Goal: Task Accomplishment & Management: Use online tool/utility

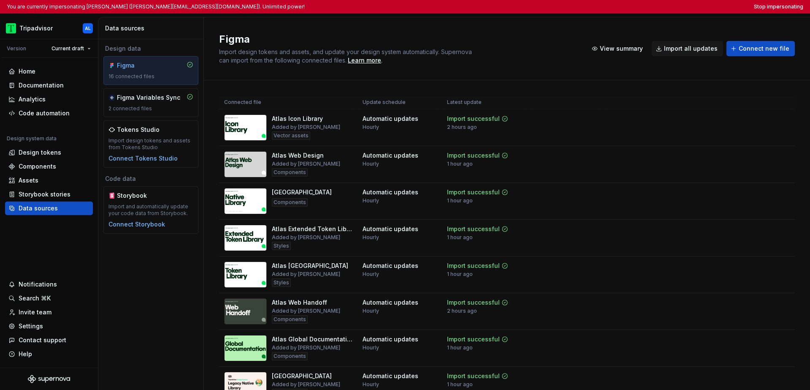
scroll to position [339, 0]
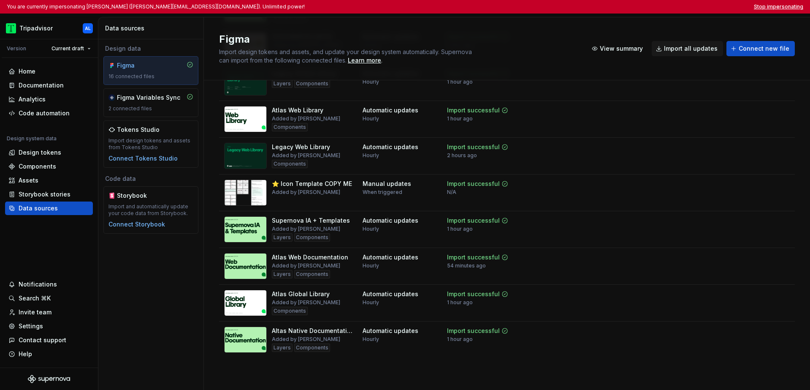
click at [768, 5] on button "Stop impersonating" at bounding box center [778, 6] width 49 height 7
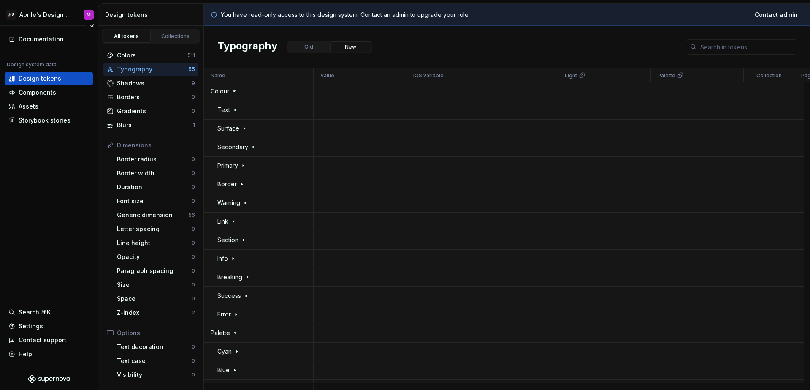
click at [84, 188] on div "Documentation Design system data Design tokens Components Assets Storybook stor…" at bounding box center [49, 197] width 98 height 342
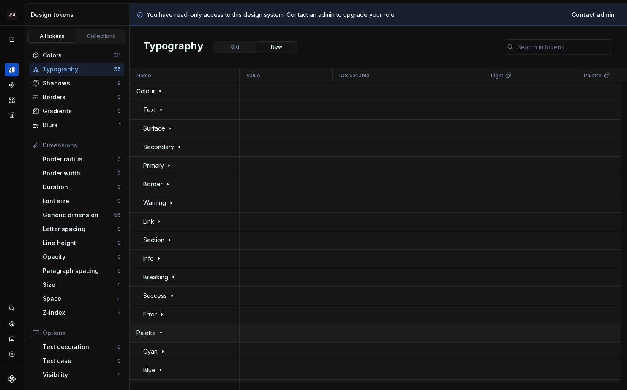
scroll to position [5, 0]
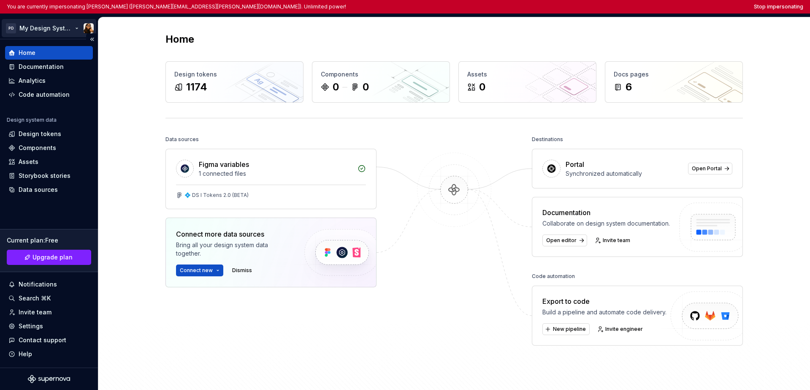
click at [38, 28] on html "You are currently impersonating Marta (marta.conde-dieguez@sosafe.de). Unlimite…" at bounding box center [405, 195] width 810 height 390
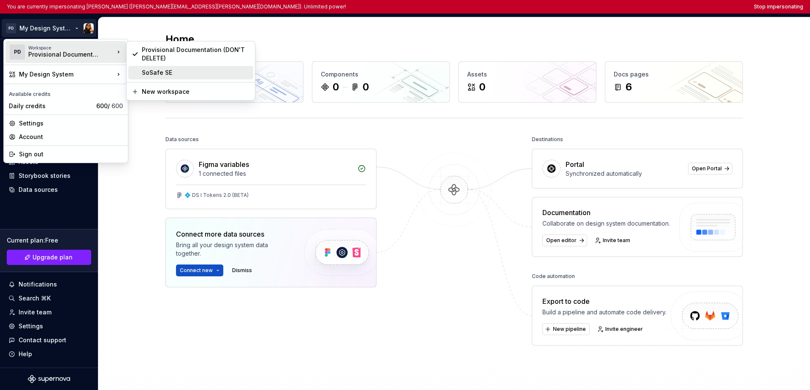
click at [152, 78] on div "SoSafe SE" at bounding box center [190, 73] width 125 height 14
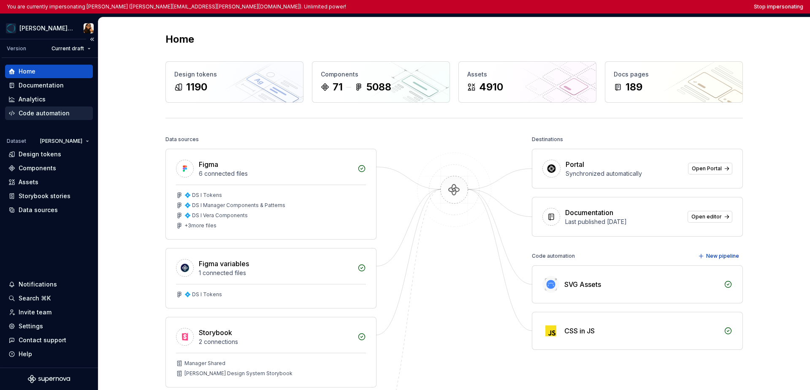
click at [46, 115] on div "Code automation" at bounding box center [44, 113] width 51 height 8
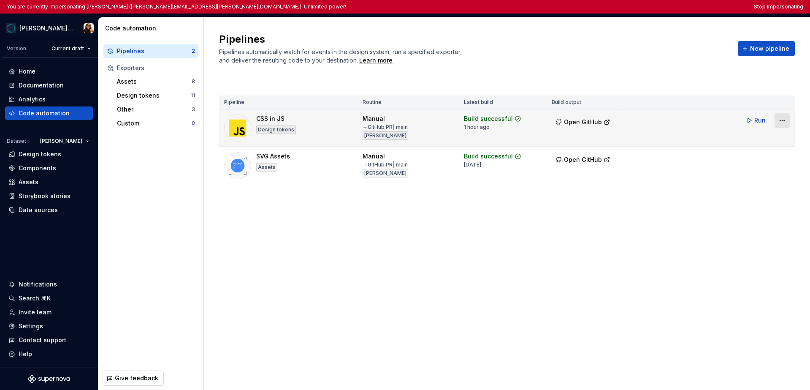
click at [626, 122] on html "You are currently impersonating Marta (marta.conde-dieguez@sosafe.de). Unlimite…" at bounding box center [405, 195] width 810 height 390
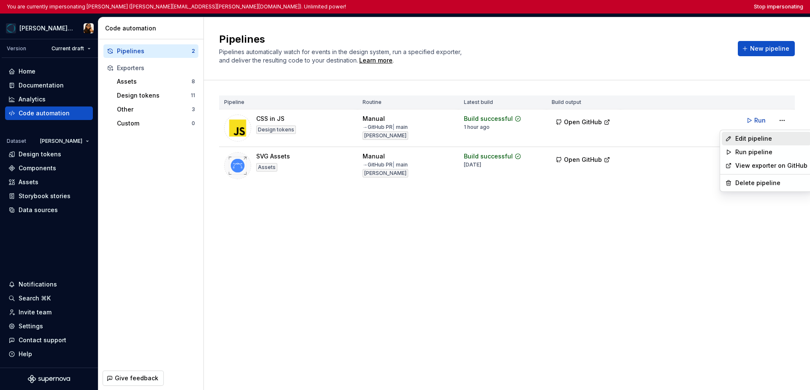
click at [626, 136] on div "Edit pipeline" at bounding box center [772, 138] width 72 height 8
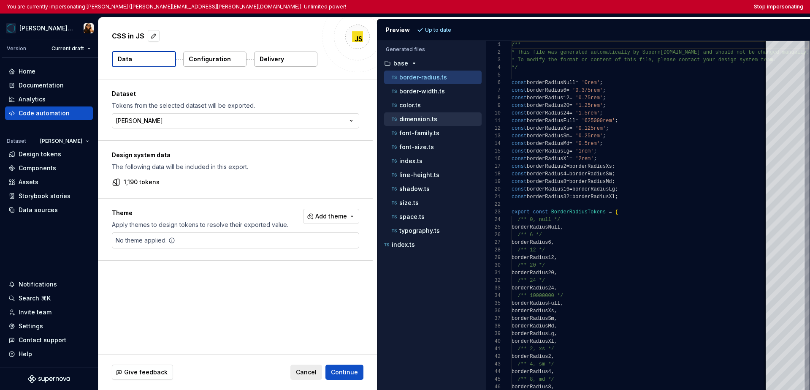
click at [425, 120] on p "dimension.ts" at bounding box center [418, 119] width 38 height 7
type textarea "**********"
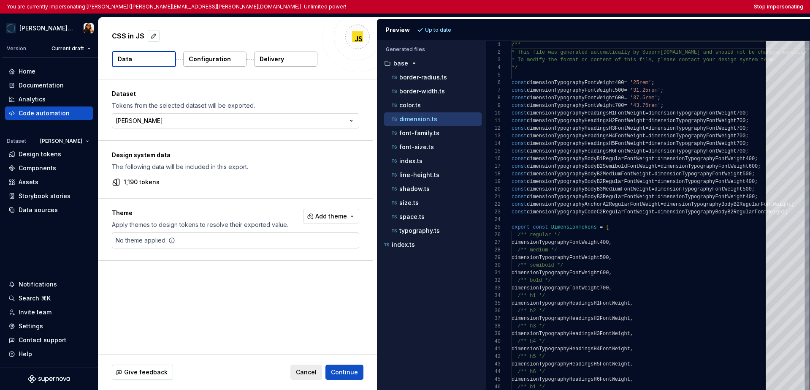
click at [219, 55] on p "Configuration" at bounding box center [210, 59] width 42 height 8
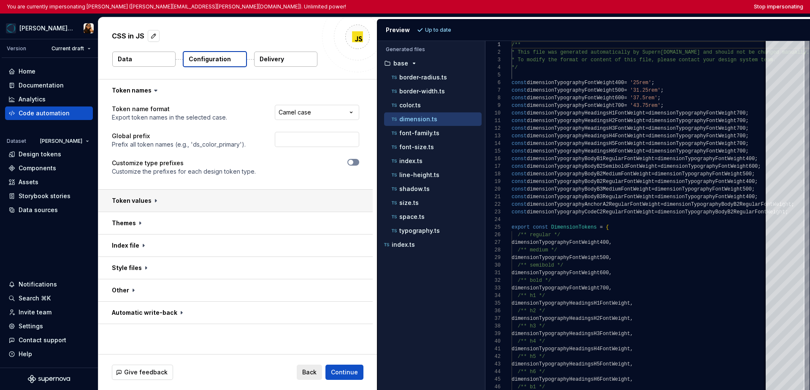
click at [151, 207] on button "button" at bounding box center [235, 201] width 274 height 22
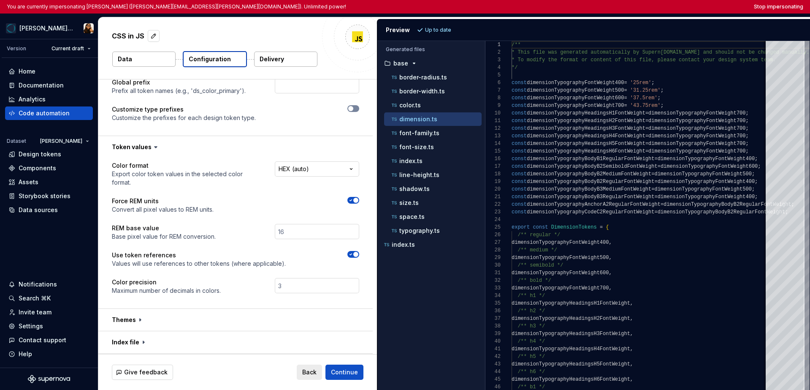
scroll to position [59, 0]
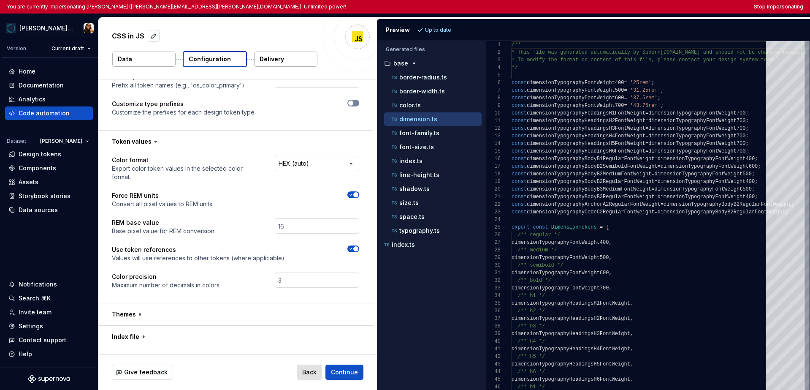
click at [312, 372] on span "Back" at bounding box center [309, 372] width 14 height 8
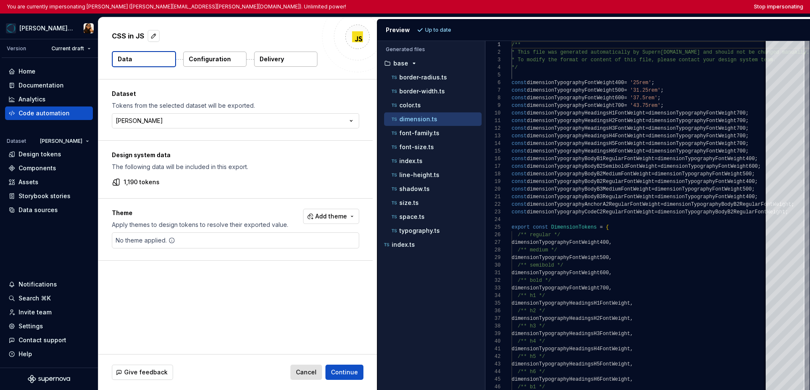
click at [312, 372] on span "Cancel" at bounding box center [306, 372] width 21 height 8
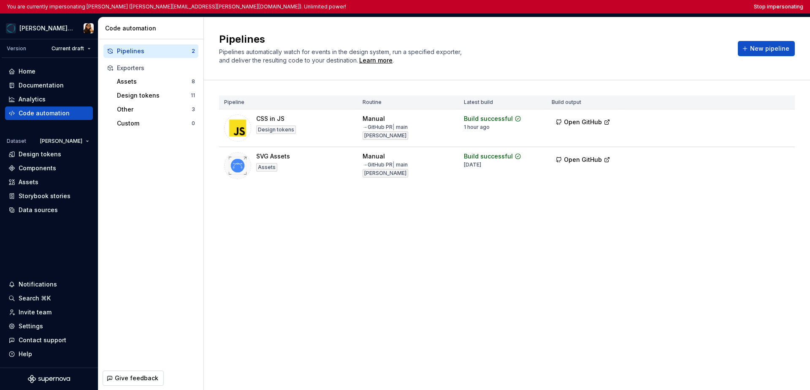
click at [357, 320] on div "Pipelines Pipelines automatically watch for events in the design system, run a …" at bounding box center [507, 203] width 606 height 372
click at [626, 7] on button "Stop impersonating" at bounding box center [778, 6] width 49 height 7
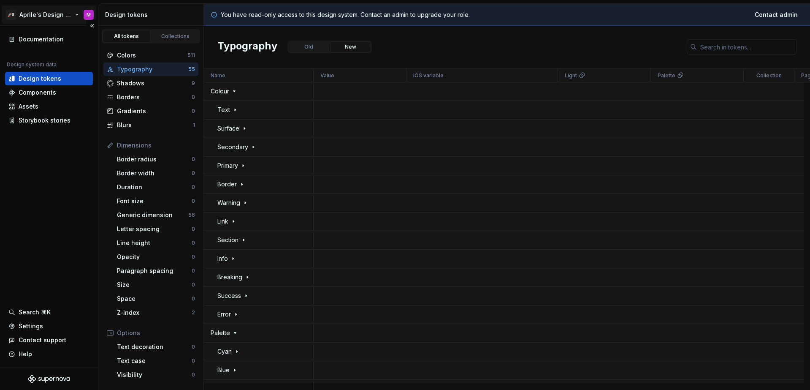
click at [41, 18] on html "🚀S Aprile's Design System M Documentation Design system data Design tokens Comp…" at bounding box center [405, 195] width 810 height 390
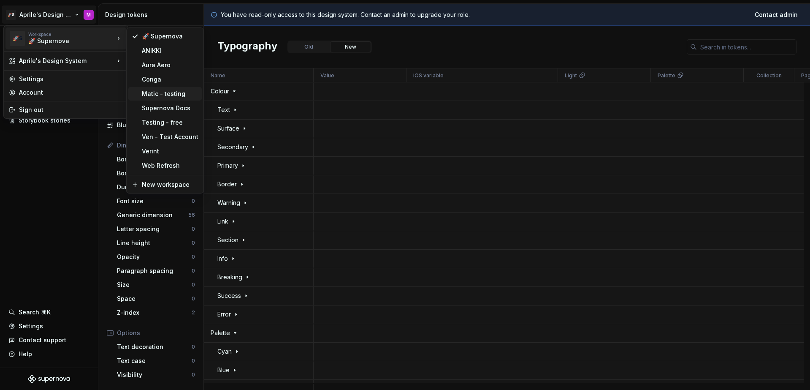
click at [155, 92] on div "Matic - testing" at bounding box center [170, 94] width 57 height 8
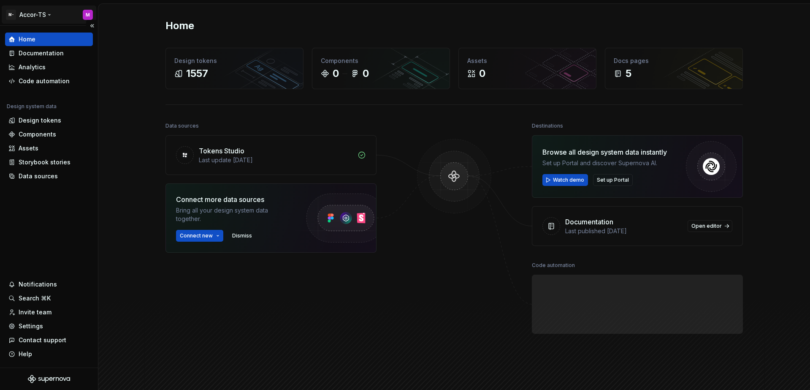
click at [37, 17] on html "M- Accor-TS M Home Documentation Analytics Code automation Design system data D…" at bounding box center [405, 195] width 810 height 390
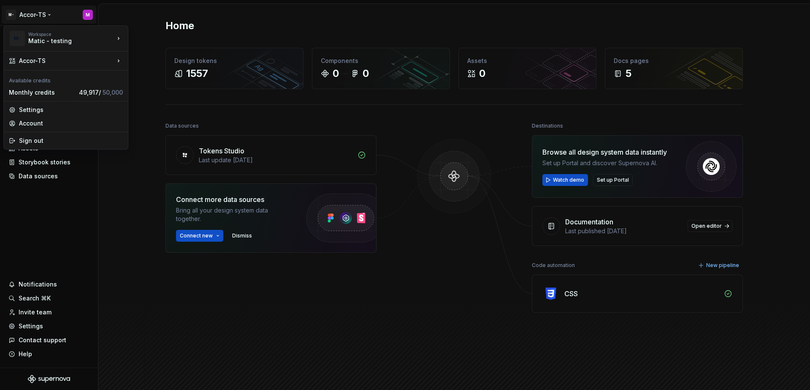
click at [45, 213] on html "M- Accor-TS M Home Documentation Analytics Code automation Design system data D…" at bounding box center [405, 195] width 810 height 390
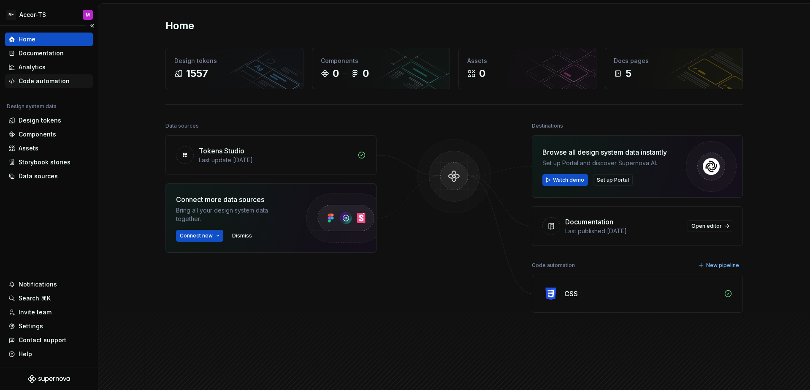
click at [47, 78] on div "Code automation" at bounding box center [44, 81] width 51 height 8
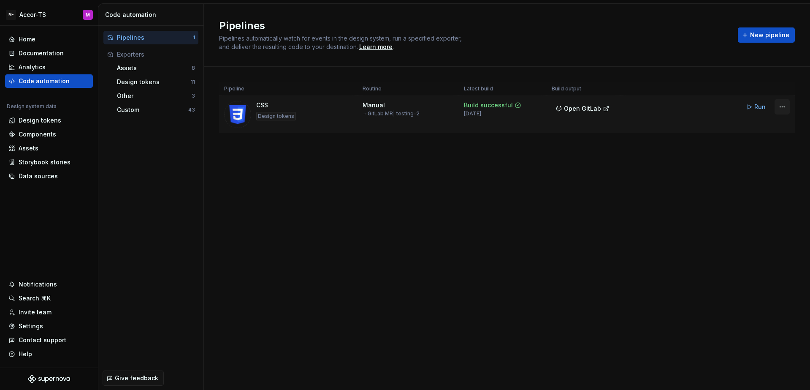
click at [787, 108] on html "M- Accor-TS M Home Documentation Analytics Code automation Design system data D…" at bounding box center [405, 195] width 810 height 390
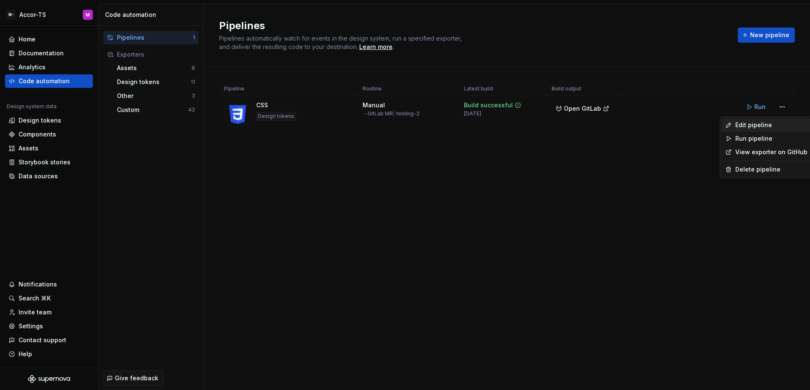
click at [746, 128] on div "Edit pipeline" at bounding box center [772, 125] width 72 height 8
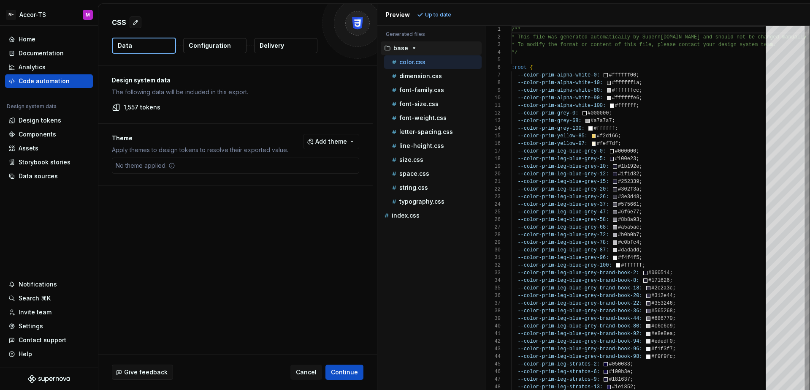
click at [207, 47] on p "Configuration" at bounding box center [210, 45] width 42 height 8
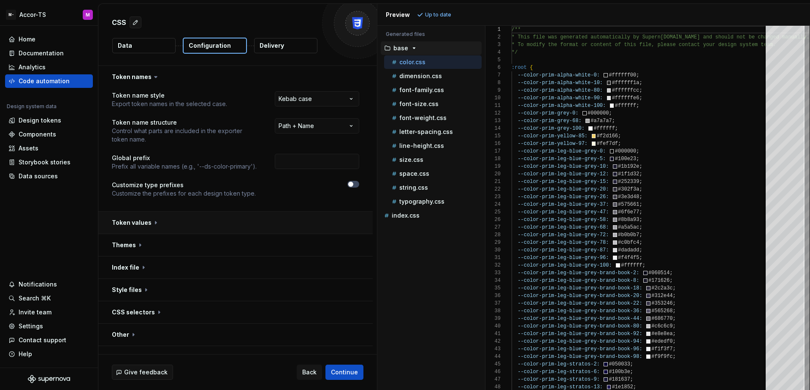
click at [260, 222] on button "button" at bounding box center [235, 223] width 274 height 22
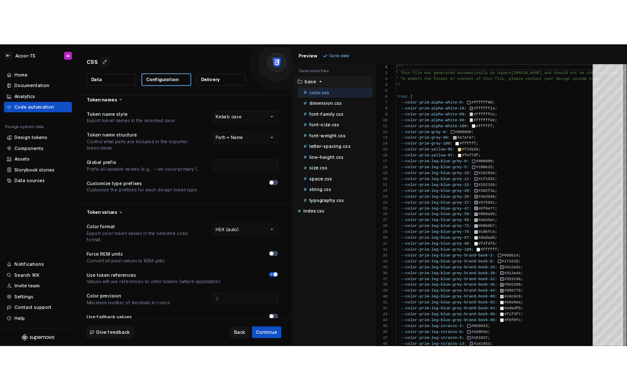
scroll to position [11, 0]
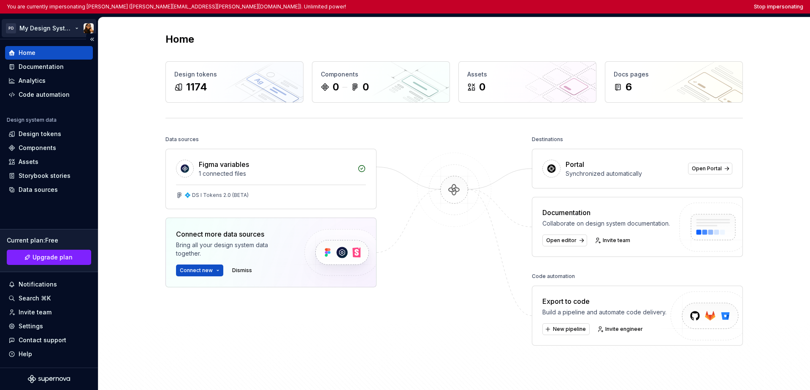
click at [46, 34] on html "You are currently impersonating Marta (marta.conde-dieguez@sosafe.de). Unlimite…" at bounding box center [405, 195] width 810 height 390
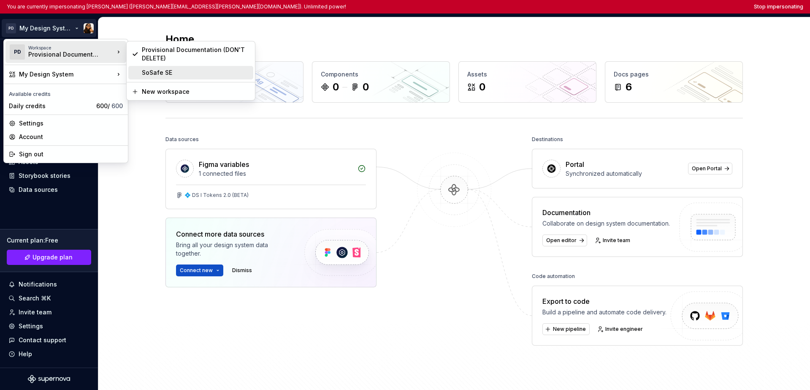
click at [148, 71] on div "SoSafe SE" at bounding box center [196, 72] width 108 height 8
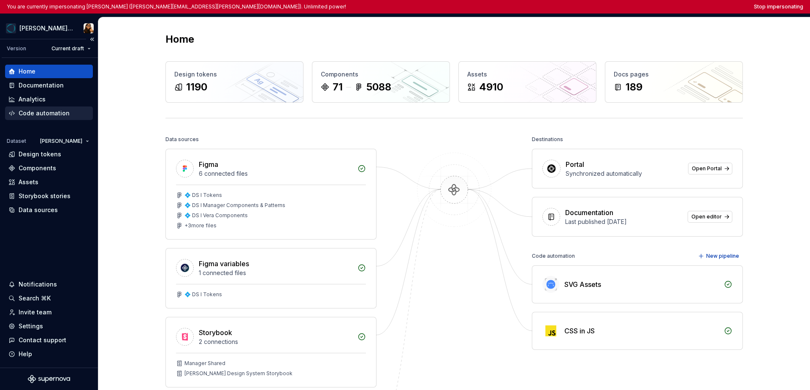
click at [44, 114] on div "Code automation" at bounding box center [44, 113] width 51 height 8
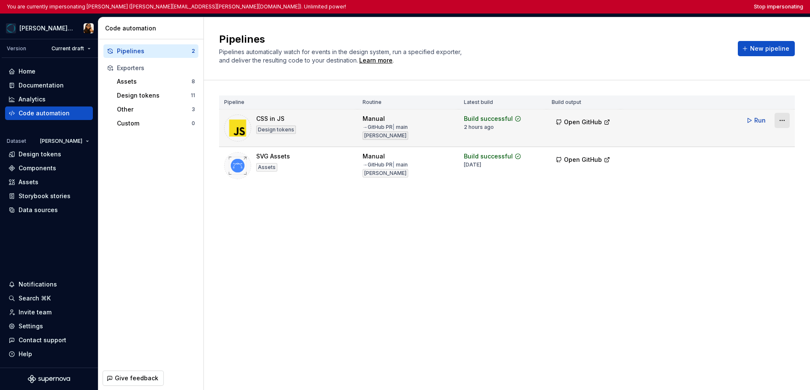
click at [626, 124] on html "You are currently impersonating Marta (marta.conde-dieguez@sosafe.de). Unlimite…" at bounding box center [405, 195] width 810 height 390
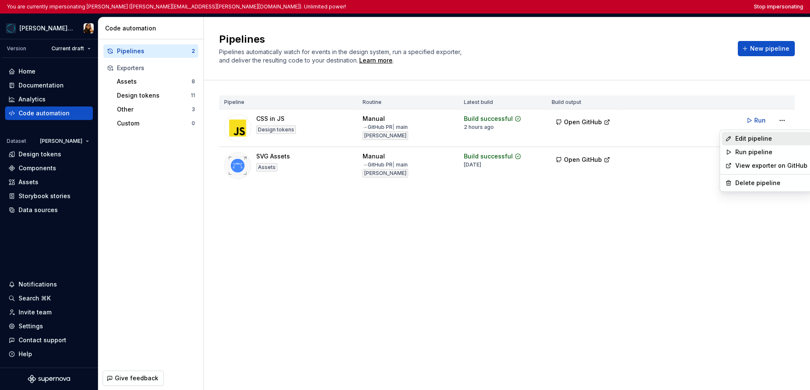
click at [626, 136] on div "Edit pipeline" at bounding box center [772, 138] width 72 height 8
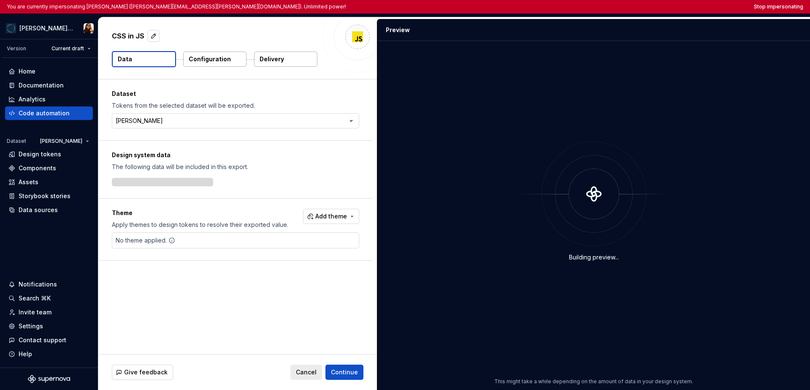
click at [189, 59] on p "Configuration" at bounding box center [210, 59] width 42 height 8
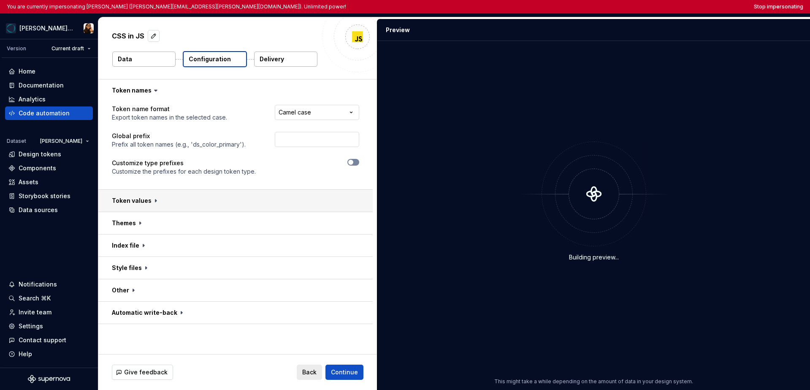
click at [201, 197] on button "button" at bounding box center [235, 201] width 274 height 22
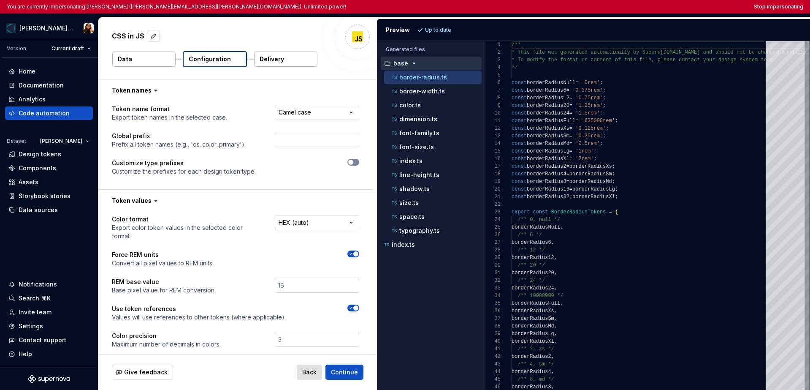
click at [307, 369] on span "Back" at bounding box center [309, 372] width 14 height 8
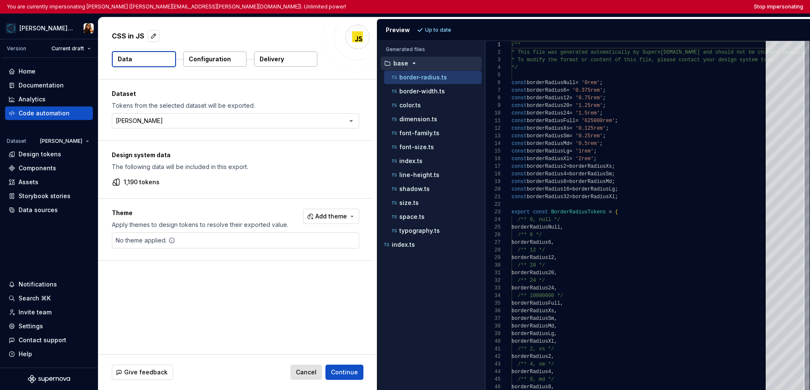
click at [307, 368] on span "Cancel" at bounding box center [306, 372] width 21 height 8
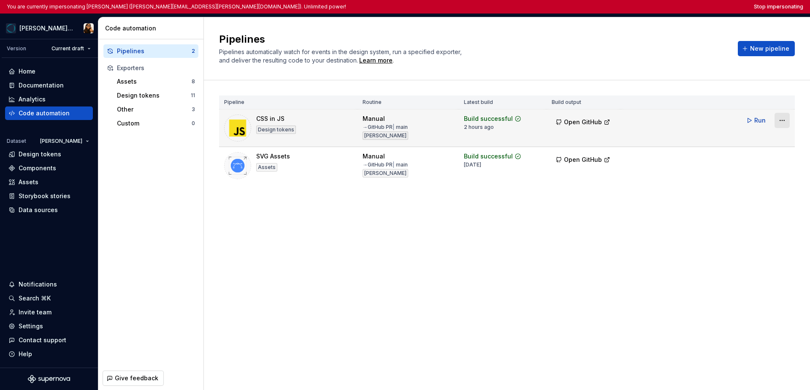
click at [626, 122] on html "You are currently impersonating Marta (marta.conde-dieguez@sosafe.de). Unlimite…" at bounding box center [405, 195] width 810 height 390
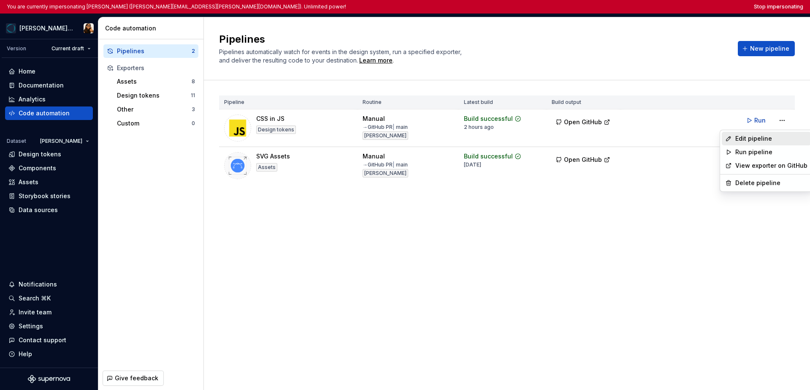
click at [626, 137] on div "Edit pipeline" at bounding box center [772, 138] width 72 height 8
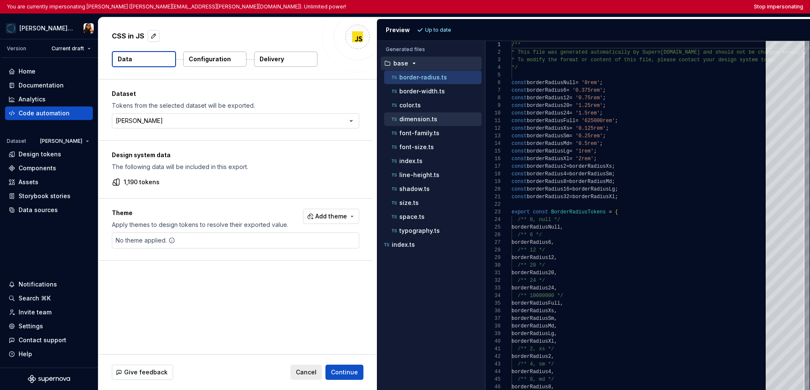
click at [421, 124] on div "dimension.ts" at bounding box center [433, 119] width 98 height 14
click at [421, 121] on p "dimension.ts" at bounding box center [418, 119] width 38 height 7
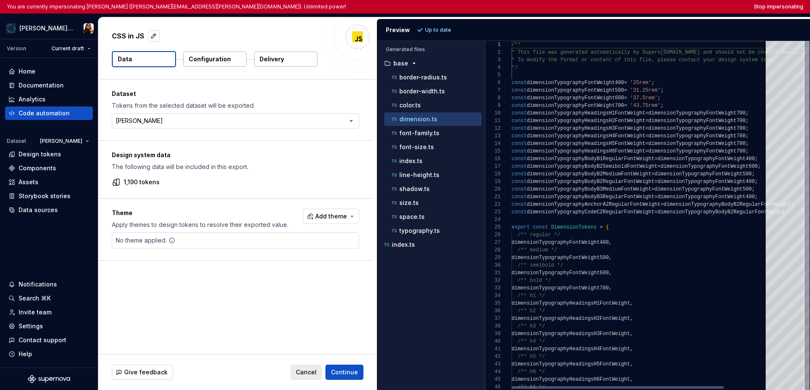
scroll to position [76, 0]
click at [412, 132] on p "font-family.ts" at bounding box center [419, 133] width 40 height 7
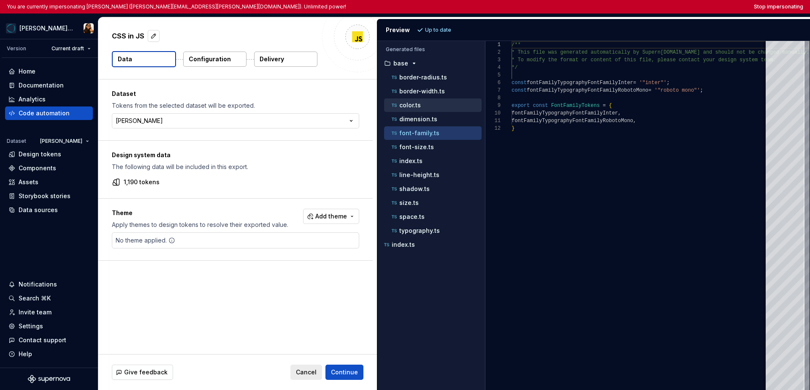
click at [413, 104] on p "color.ts" at bounding box center [410, 105] width 22 height 7
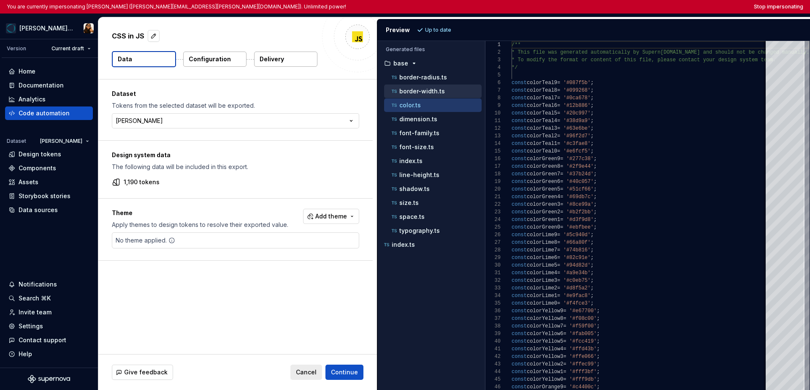
click at [417, 94] on p "border-width.ts" at bounding box center [422, 91] width 46 height 7
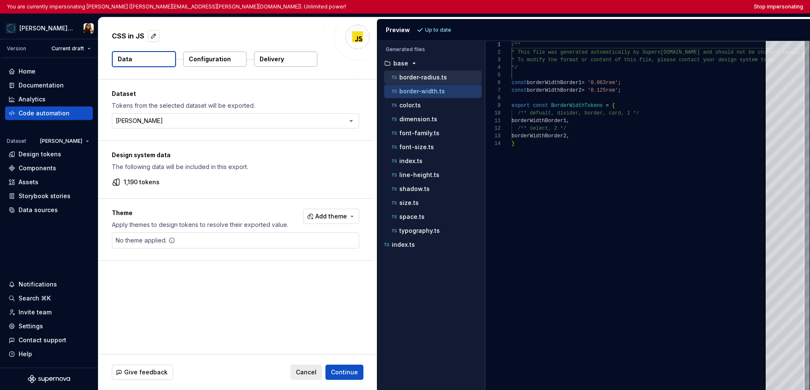
click at [418, 81] on button "border-radius.ts" at bounding box center [433, 77] width 98 height 9
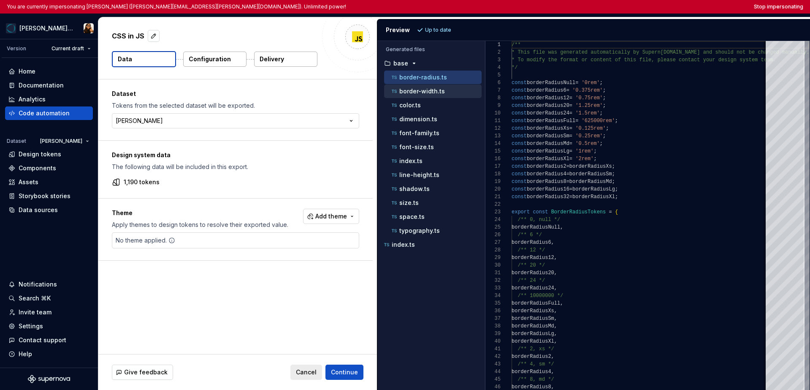
click at [419, 87] on div "border-width.ts" at bounding box center [436, 91] width 92 height 8
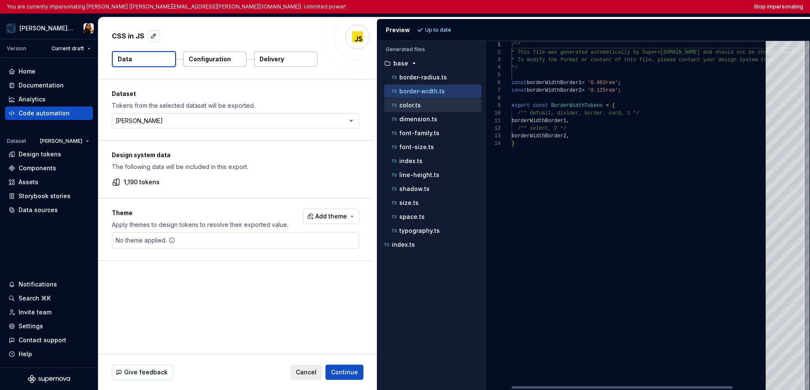
click at [418, 103] on p "color.ts" at bounding box center [410, 105] width 22 height 7
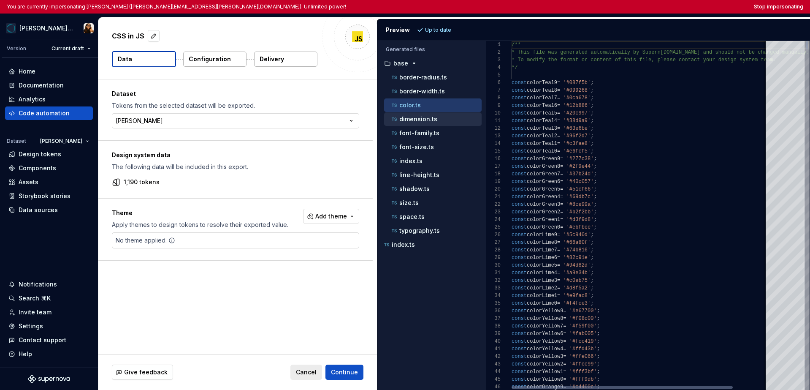
click at [418, 117] on p "dimension.ts" at bounding box center [418, 119] width 38 height 7
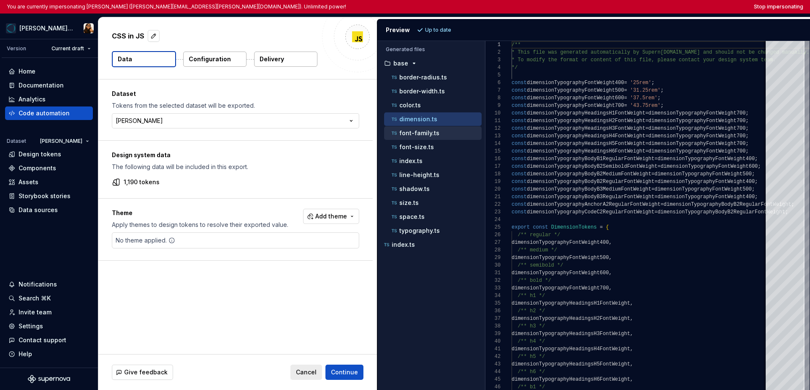
click at [418, 136] on p "font-family.ts" at bounding box center [419, 133] width 40 height 7
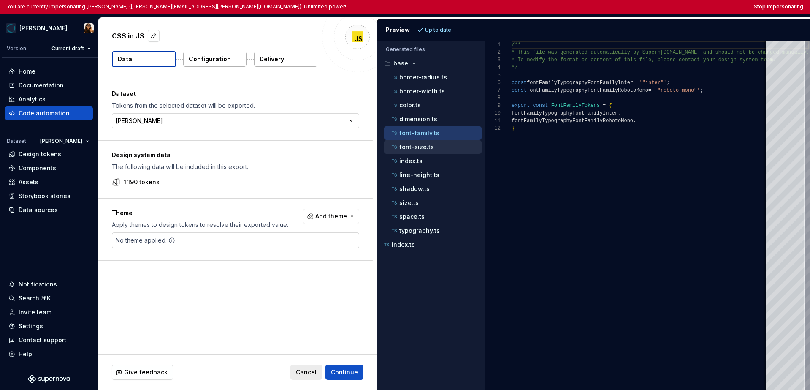
click at [415, 149] on p "font-size.ts" at bounding box center [416, 147] width 35 height 7
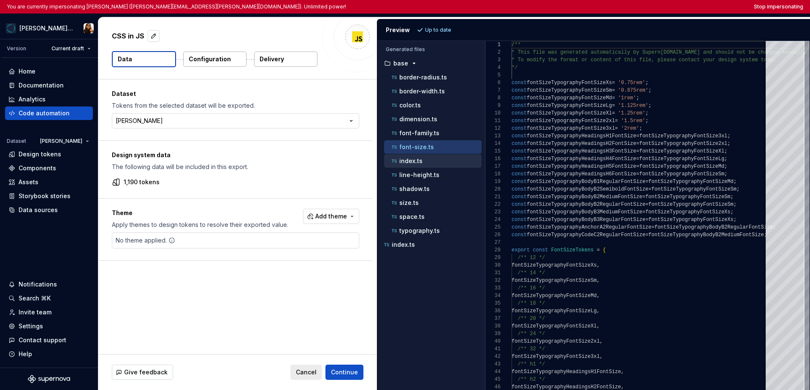
click at [415, 160] on p "index.ts" at bounding box center [410, 160] width 23 height 7
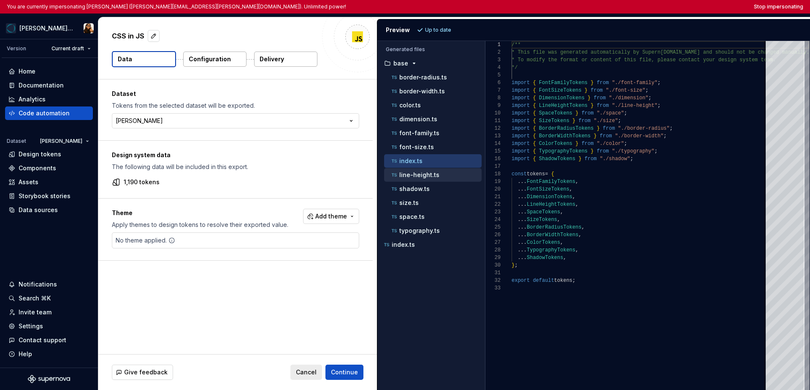
click at [415, 175] on p "line-height.ts" at bounding box center [419, 174] width 40 height 7
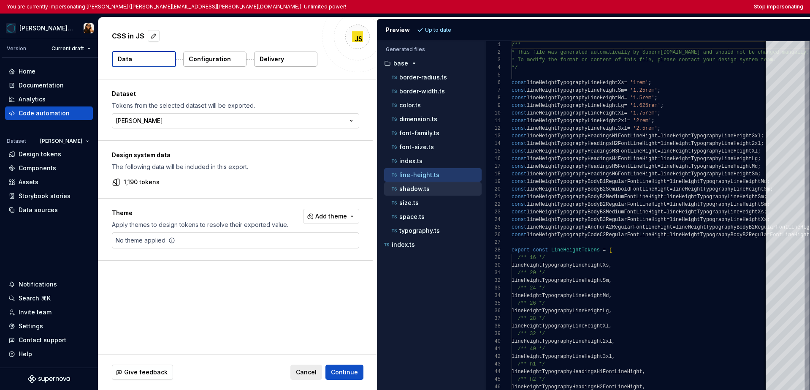
click at [416, 194] on div "shadow.ts" at bounding box center [433, 189] width 98 height 14
click at [414, 189] on p "shadow.ts" at bounding box center [414, 188] width 30 height 7
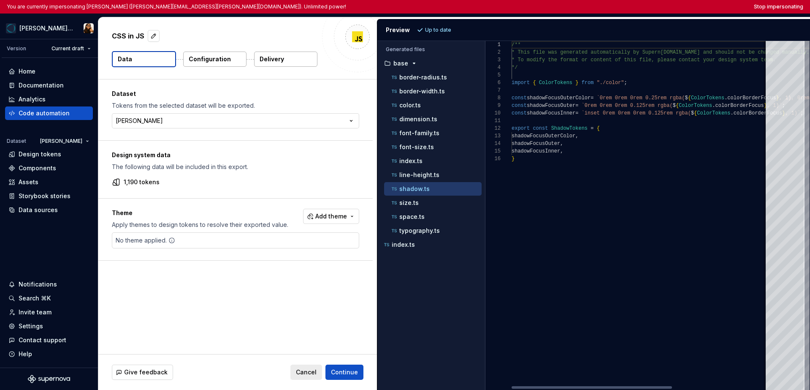
scroll to position [68, 0]
click at [412, 201] on p "size.ts" at bounding box center [408, 202] width 19 height 7
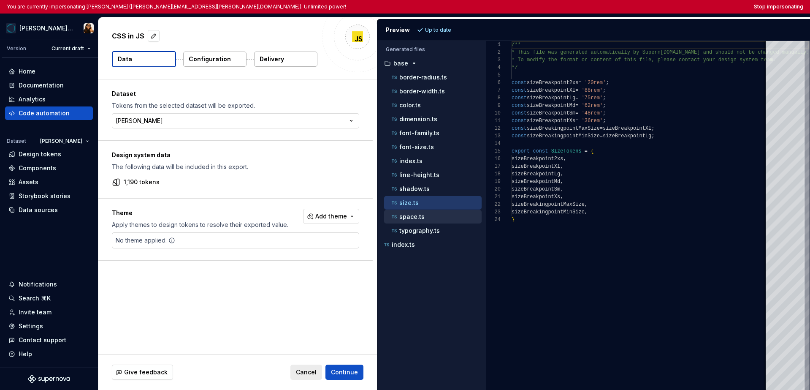
click at [429, 216] on div "space.ts" at bounding box center [436, 216] width 92 height 8
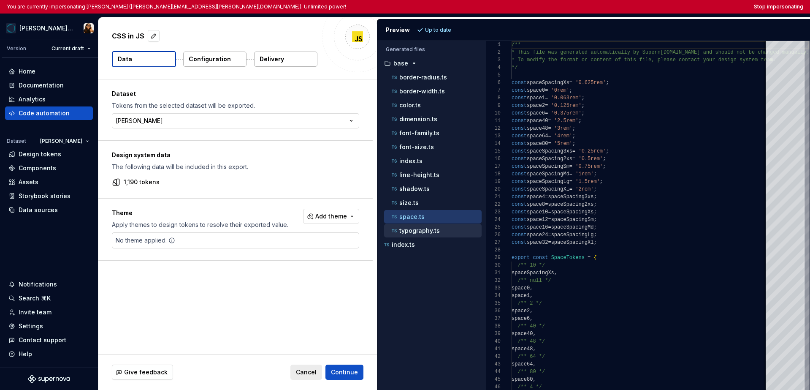
click at [430, 228] on p "typography.ts" at bounding box center [419, 230] width 41 height 7
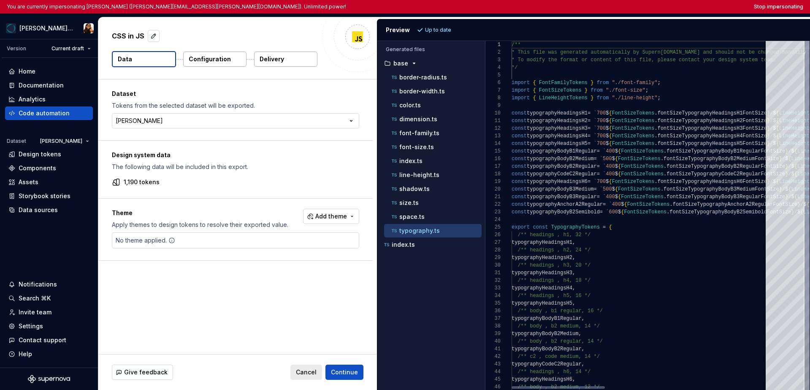
scroll to position [68, 0]
click at [424, 215] on div "space.ts" at bounding box center [436, 216] width 92 height 8
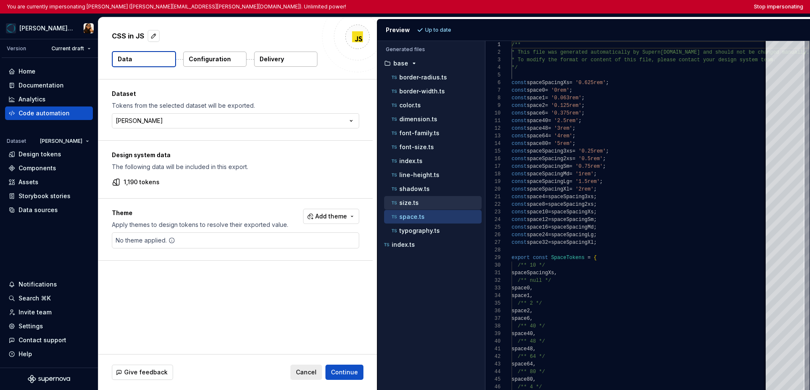
click at [426, 203] on div "size.ts" at bounding box center [436, 202] width 92 height 8
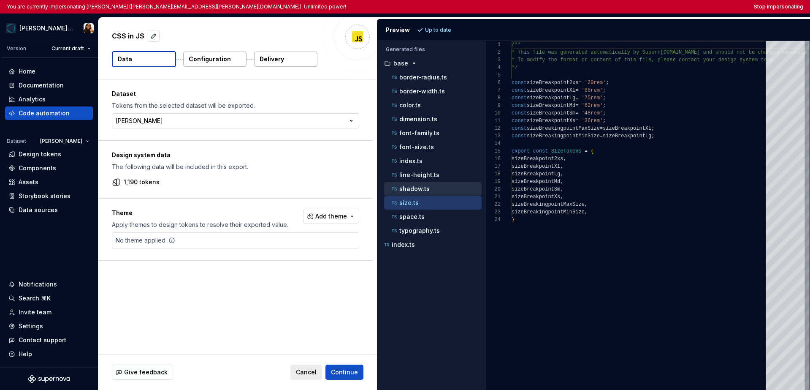
click at [428, 190] on div "shadow.ts" at bounding box center [436, 189] width 92 height 8
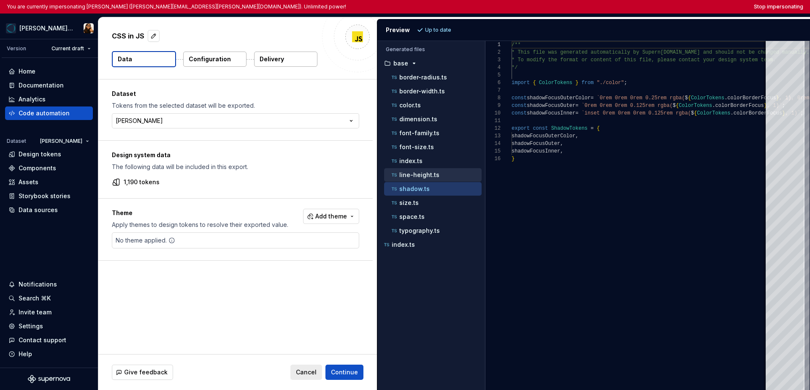
click at [428, 174] on p "line-height.ts" at bounding box center [419, 174] width 40 height 7
type textarea "**********"
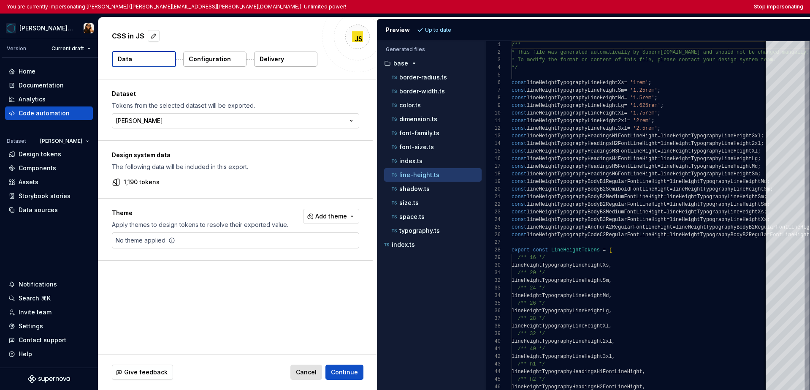
click at [304, 372] on span "Cancel" at bounding box center [306, 372] width 21 height 8
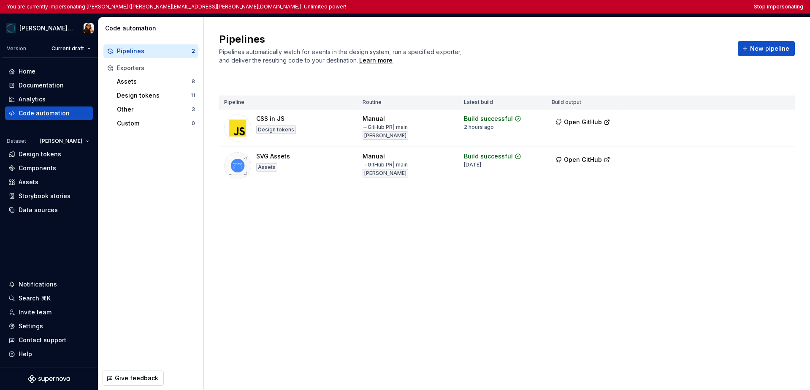
click at [508, 263] on div "Pipelines Pipelines automatically watch for events in the design system, run a …" at bounding box center [507, 203] width 606 height 372
click at [626, 8] on button "Stop impersonating" at bounding box center [778, 6] width 49 height 7
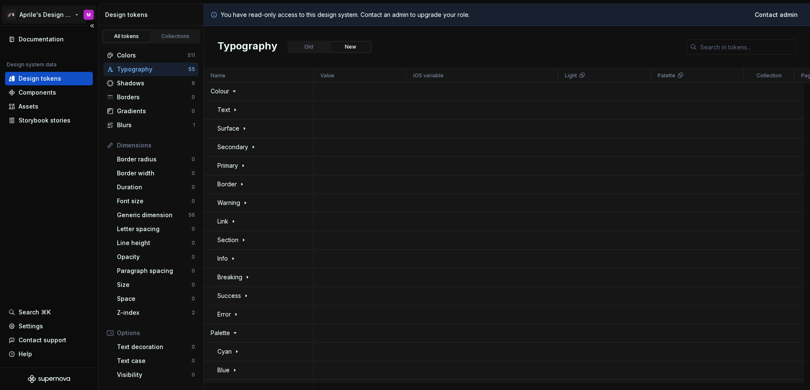
click at [67, 10] on html "🚀S Aprile's Design System M Documentation Design system data Design tokens Comp…" at bounding box center [405, 195] width 810 height 390
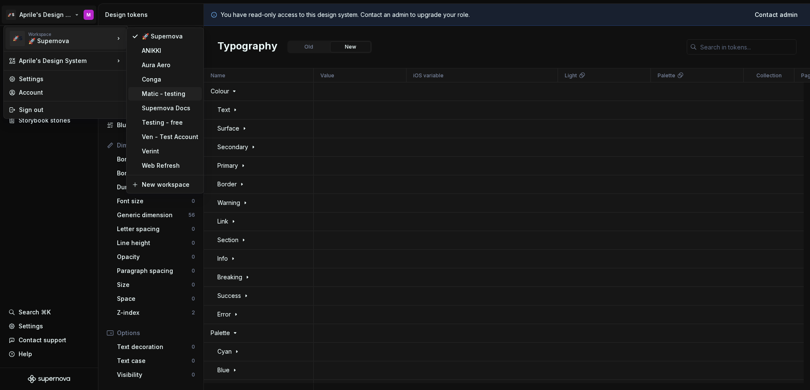
click at [165, 92] on div "Matic - testing" at bounding box center [170, 94] width 57 height 8
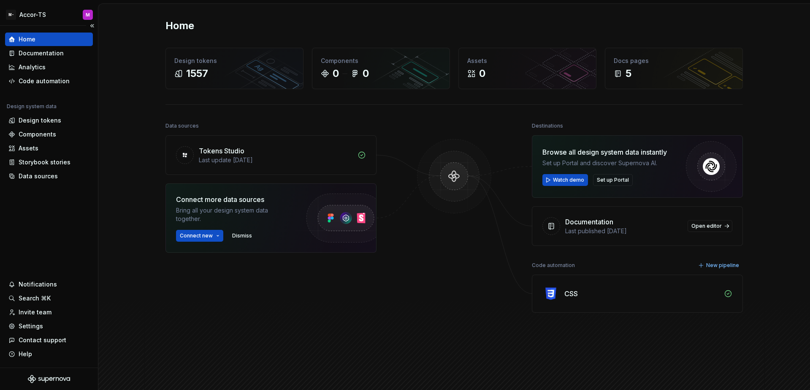
click at [74, 195] on div "Home Documentation Analytics Code automation Design system data Design tokens C…" at bounding box center [49, 197] width 98 height 342
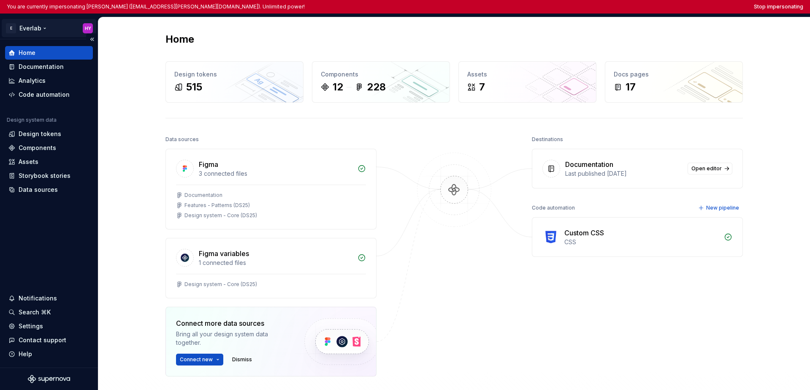
click at [34, 31] on html "You are currently impersonating Hong Y (hongy.nguyen@everlab.com.au). Unlimited…" at bounding box center [405, 195] width 810 height 390
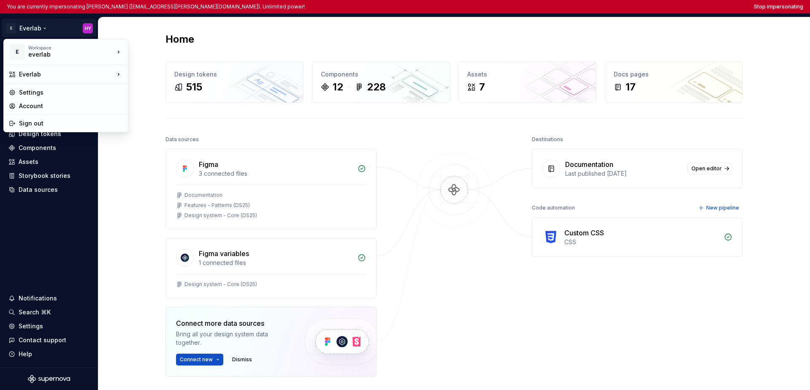
click at [63, 212] on html "You are currently impersonating Hong Y (hongy.nguyen@everlab.com.au). Unlimited…" at bounding box center [405, 195] width 810 height 390
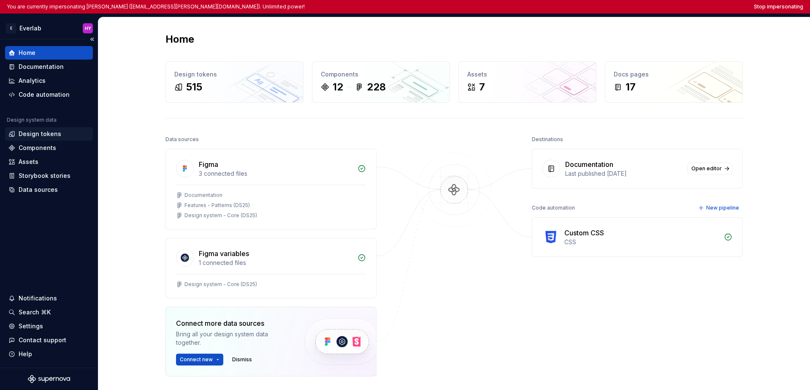
click at [51, 136] on div "Design tokens" at bounding box center [40, 134] width 43 height 8
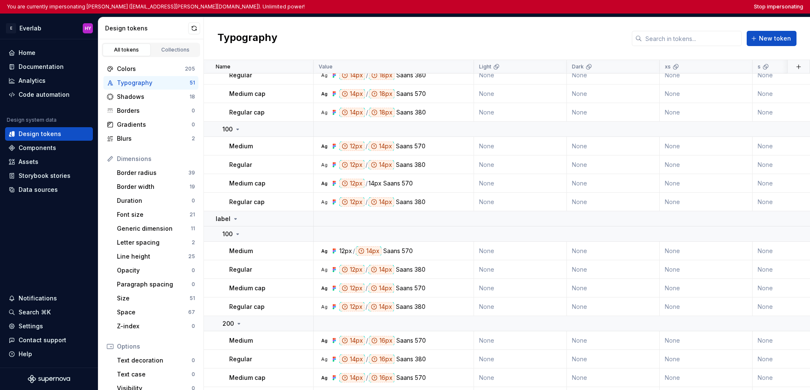
scroll to position [644, 0]
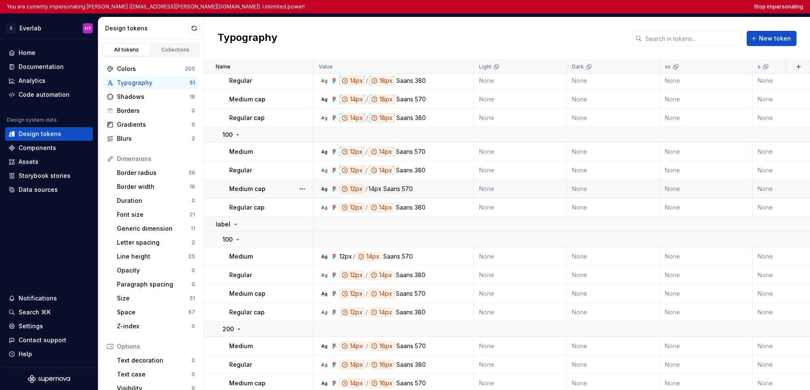
click at [277, 192] on div "Medium cap" at bounding box center [271, 189] width 84 height 8
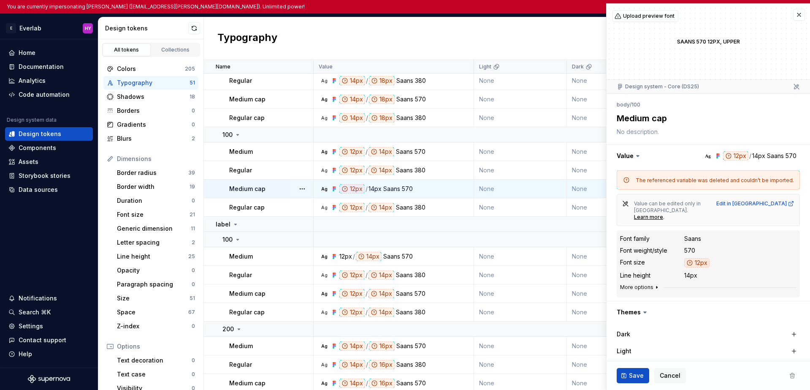
click at [626, 284] on icon "button" at bounding box center [657, 287] width 7 height 7
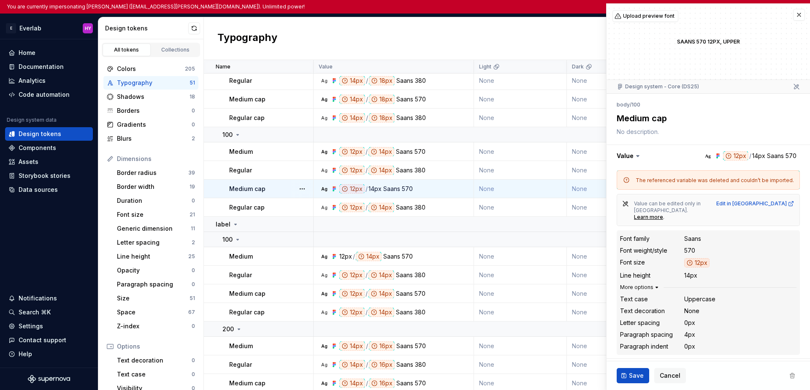
click at [626, 287] on icon "button" at bounding box center [657, 287] width 2 height 1
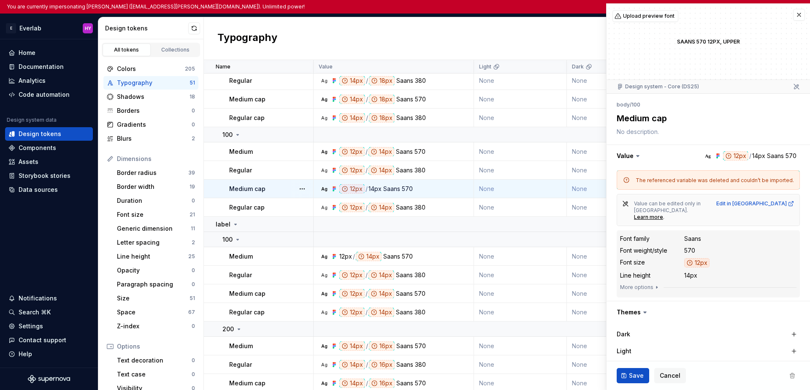
type textarea "*"
click at [626, 15] on button "button" at bounding box center [799, 15] width 12 height 12
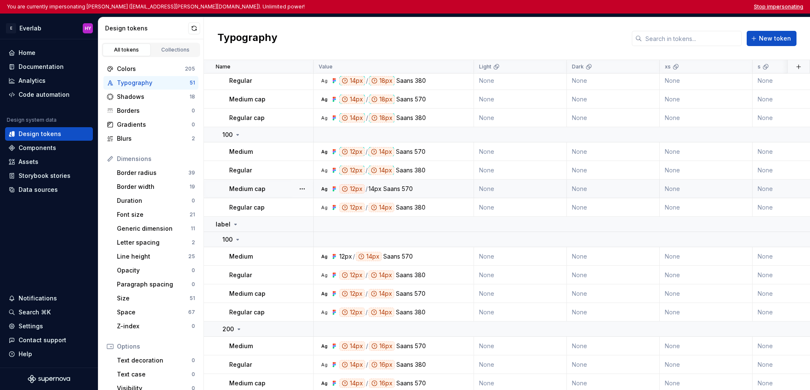
click at [626, 6] on button "Stop impersonating" at bounding box center [778, 6] width 49 height 7
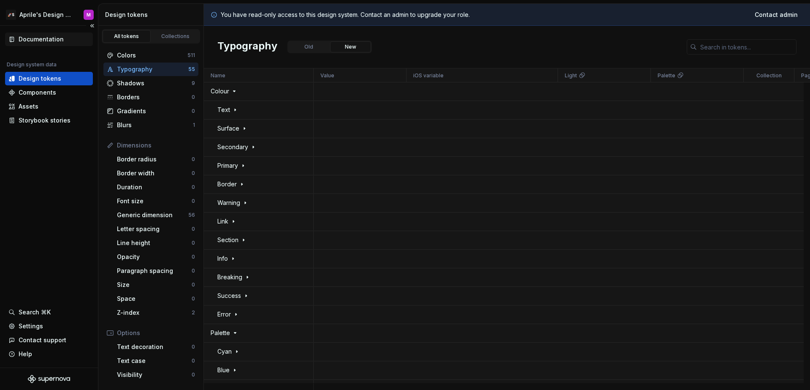
click at [45, 34] on div "Documentation" at bounding box center [49, 40] width 88 height 14
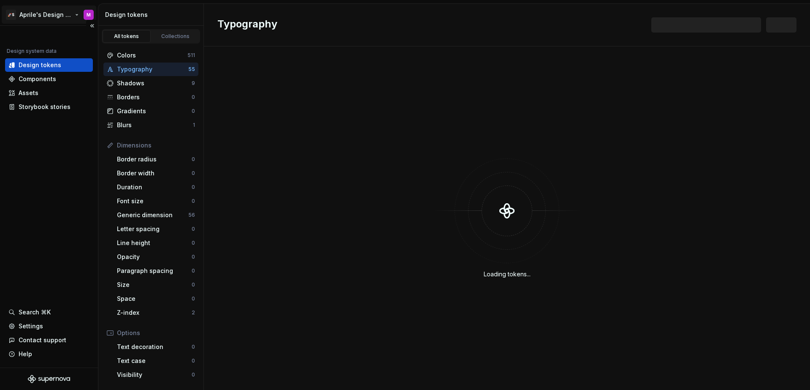
click at [45, 12] on html "🚀S Aprile's Design System M Design system data Design tokens Components Assets …" at bounding box center [405, 195] width 810 height 390
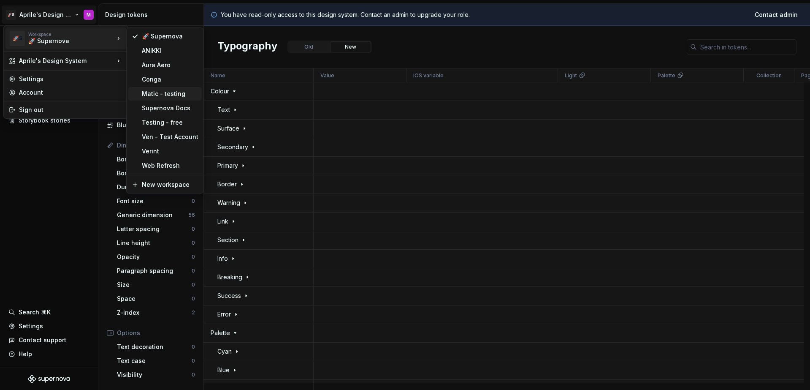
click at [158, 93] on div "Matic - testing" at bounding box center [170, 94] width 57 height 8
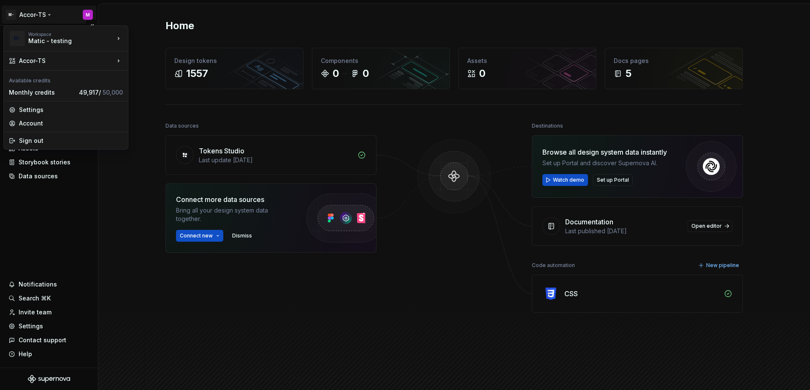
click at [34, 18] on html "M- Accor-TS M Home Documentation Analytics Code automation Design system data D…" at bounding box center [405, 195] width 810 height 390
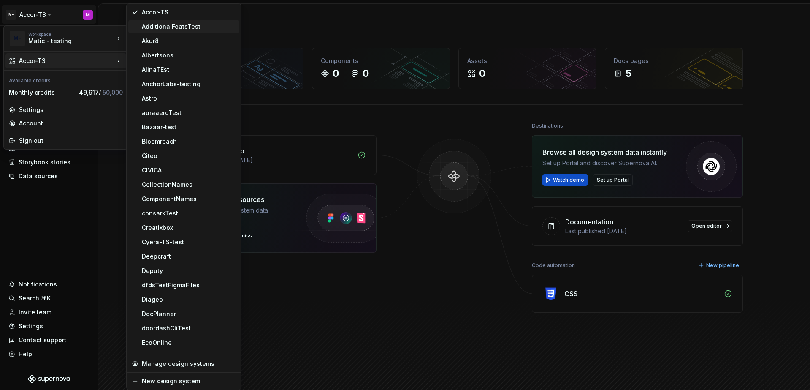
click at [173, 28] on div "AdditionalFeatsTest" at bounding box center [189, 26] width 94 height 8
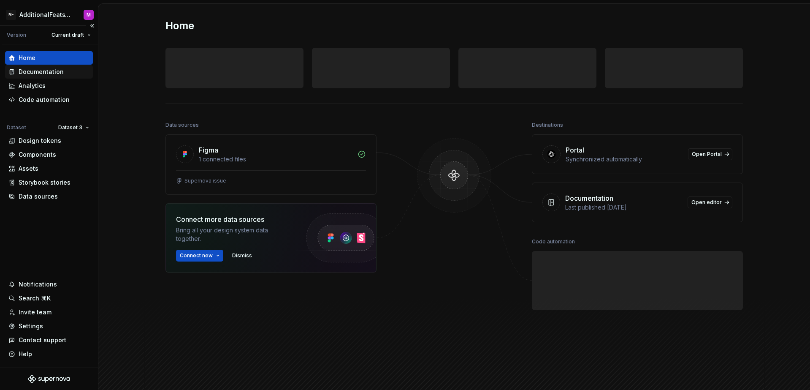
click at [41, 72] on div "Documentation" at bounding box center [41, 72] width 45 height 8
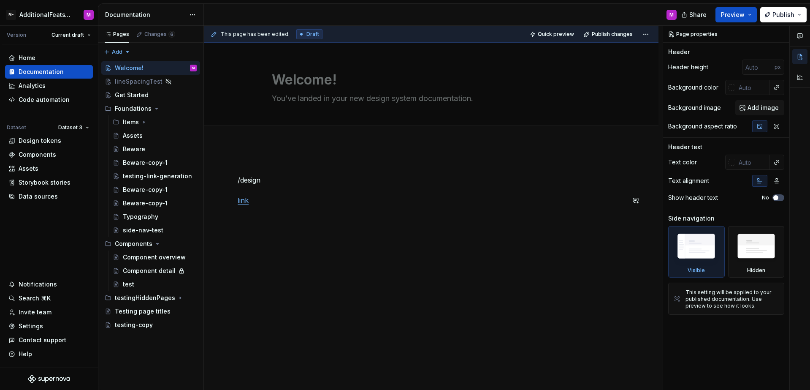
click at [280, 226] on div "/design link" at bounding box center [431, 200] width 387 height 71
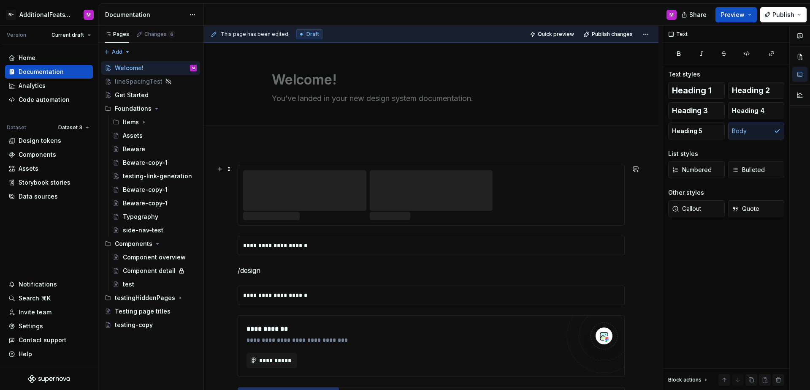
type textarea "*"
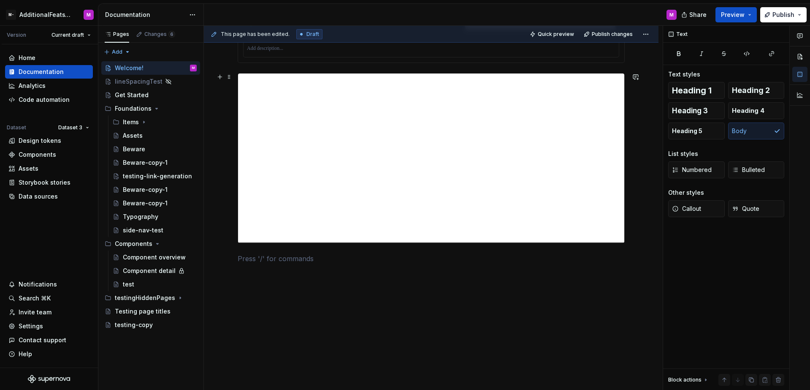
scroll to position [1345, 0]
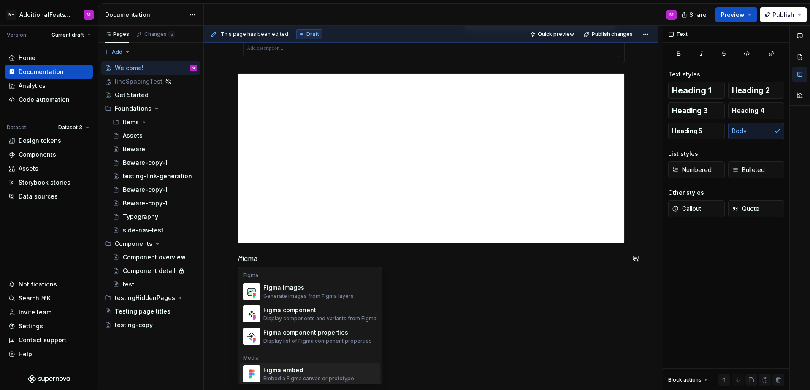
scroll to position [8, 0]
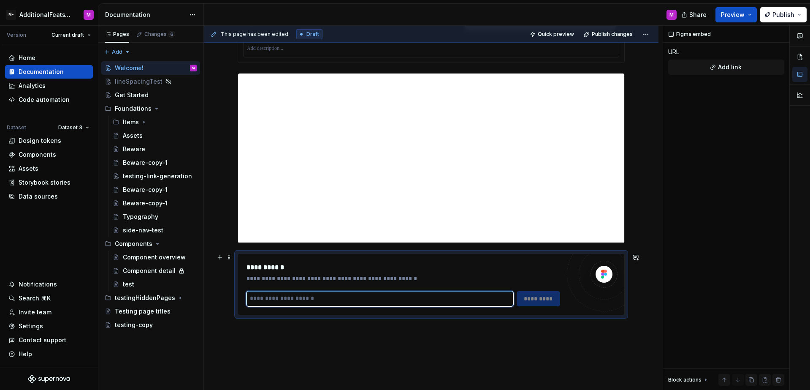
click at [307, 301] on input "text" at bounding box center [380, 298] width 267 height 15
paste input "**********"
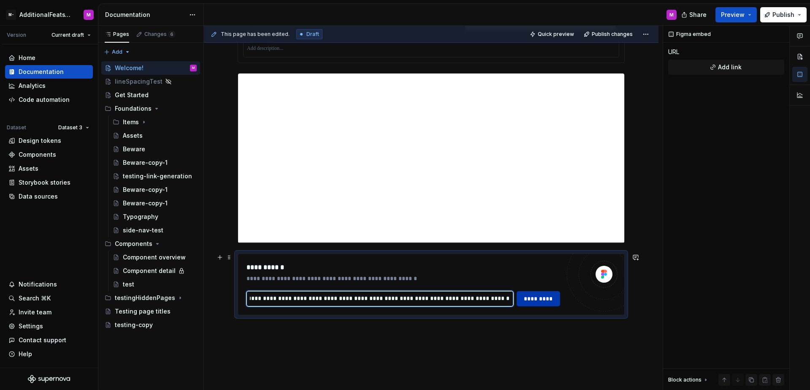
type input "**********"
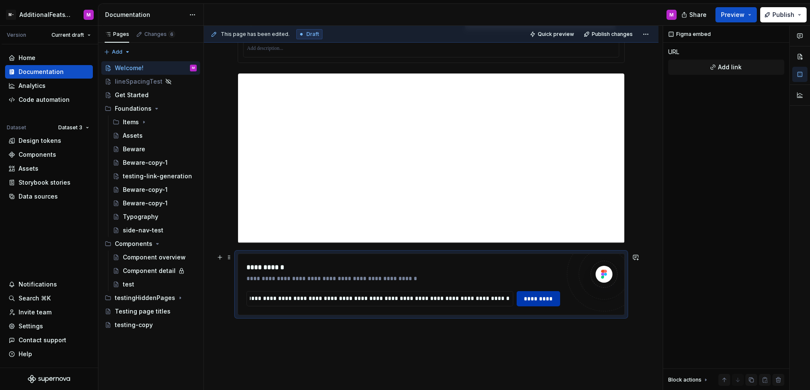
scroll to position [0, 0]
click at [547, 301] on span "*********" at bounding box center [538, 298] width 33 height 8
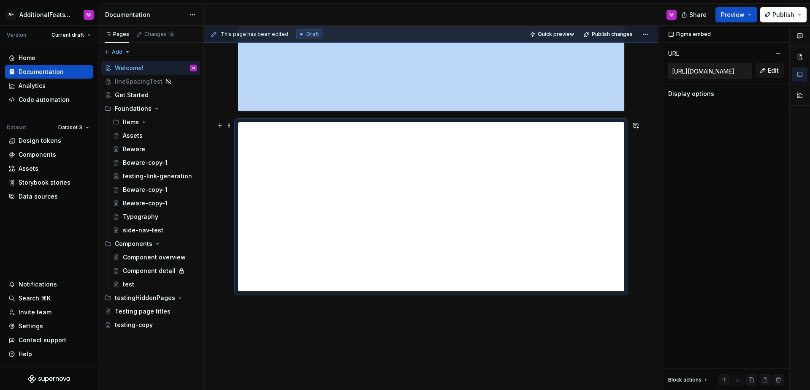
scroll to position [1599, 0]
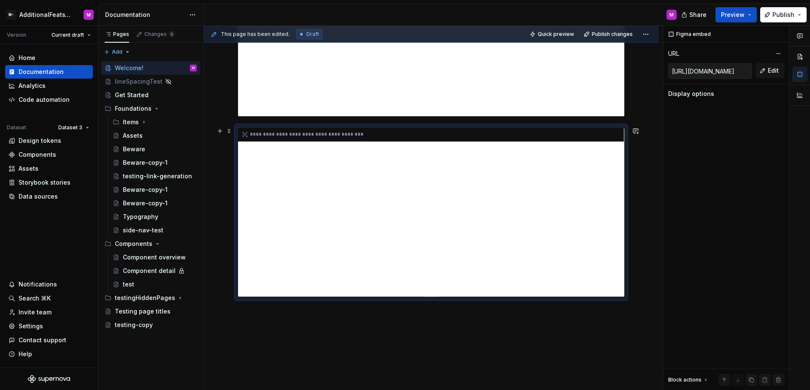
drag, startPoint x: 479, startPoint y: 228, endPoint x: 447, endPoint y: 211, distance: 36.3
click at [447, 211] on div "**********" at bounding box center [431, 212] width 386 height 169
drag, startPoint x: 477, startPoint y: 223, endPoint x: 480, endPoint y: 228, distance: 6.7
click at [477, 225] on div "**********" at bounding box center [431, 212] width 386 height 169
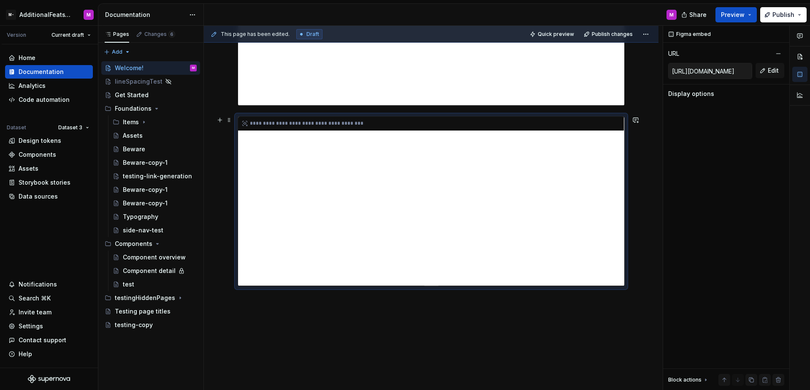
scroll to position [1599, 0]
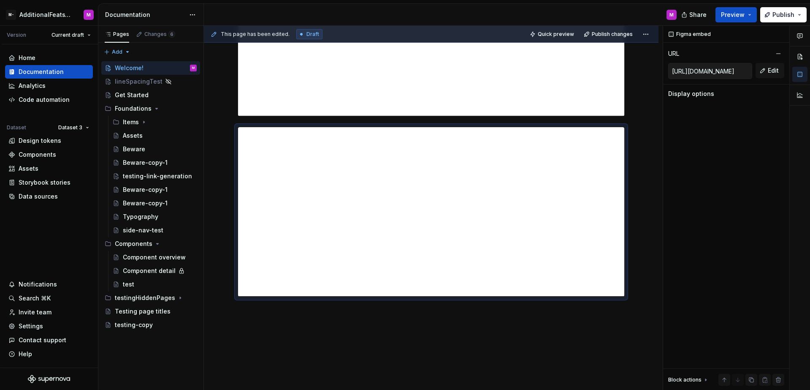
type textarea "*"
click at [39, 98] on div "Code automation" at bounding box center [44, 99] width 51 height 8
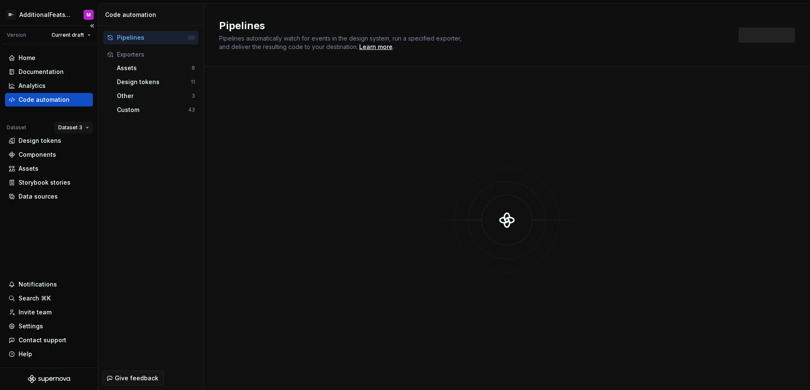
click at [63, 132] on html "M- AdditionalFeatsTest M Version Current draft Home Documentation Analytics Cod…" at bounding box center [405, 195] width 810 height 390
click at [67, 149] on div "Dataset 1" at bounding box center [93, 144] width 72 height 14
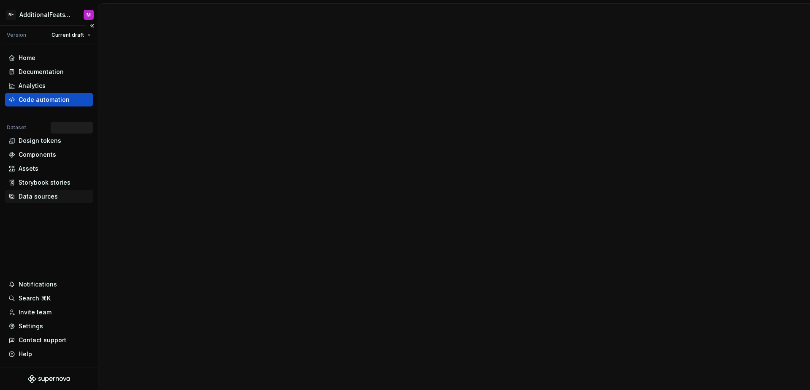
click at [49, 192] on div "Data sources" at bounding box center [38, 196] width 39 height 8
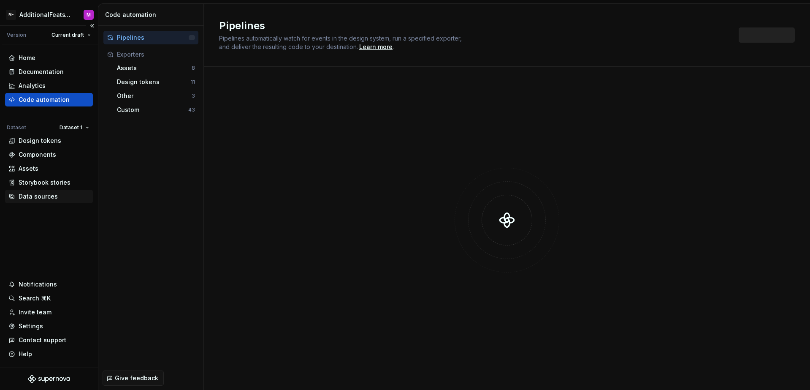
click at [46, 196] on div "Data sources" at bounding box center [38, 196] width 39 height 8
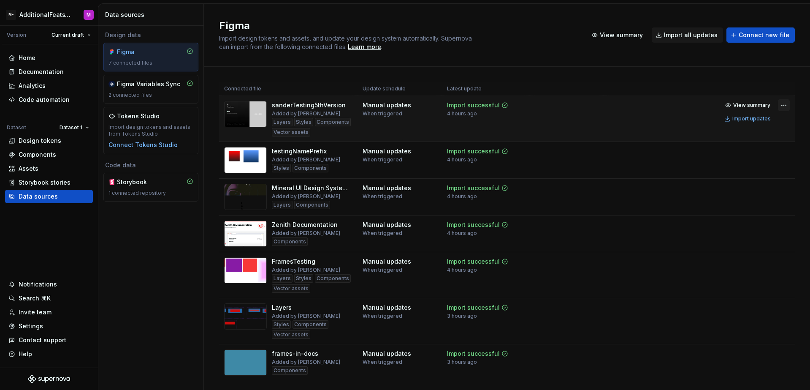
click at [776, 108] on html "M- AdditionalFeatsTest M Version Current draft Home Documentation Analytics Cod…" at bounding box center [405, 195] width 810 height 390
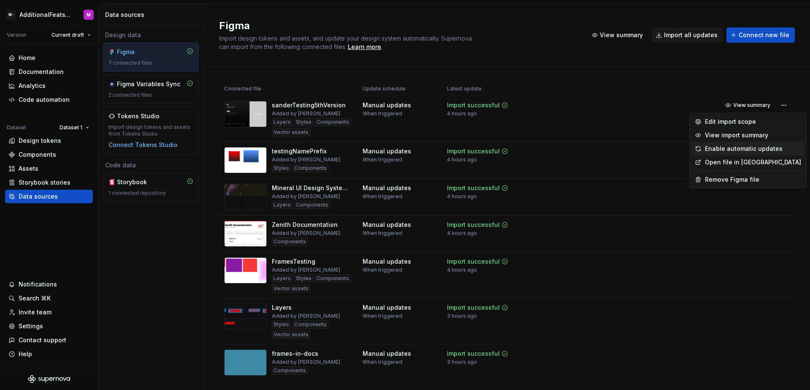
click at [751, 148] on div "Enable automatic updates" at bounding box center [753, 148] width 96 height 8
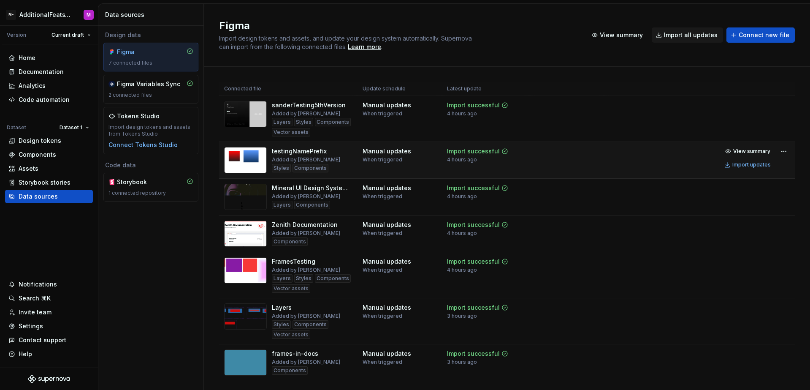
click at [785, 152] on td "View summary Import updates" at bounding box center [699, 158] width 191 height 32
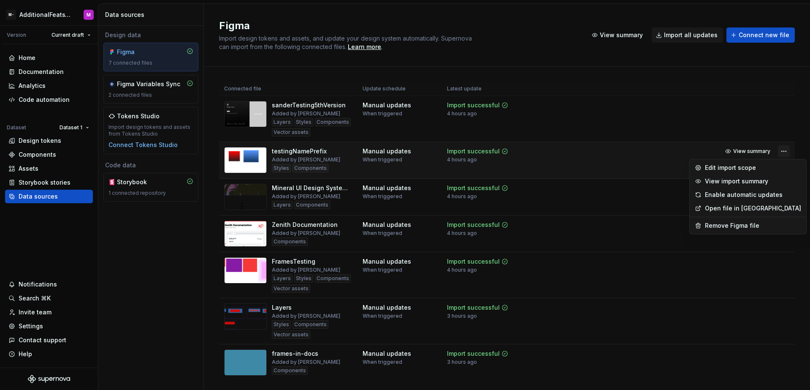
click at [781, 152] on html "M- AdditionalFeatsTest M Version Current draft Home Documentation Analytics Cod…" at bounding box center [405, 195] width 810 height 390
click at [745, 190] on div "Enable automatic updates" at bounding box center [753, 194] width 96 height 8
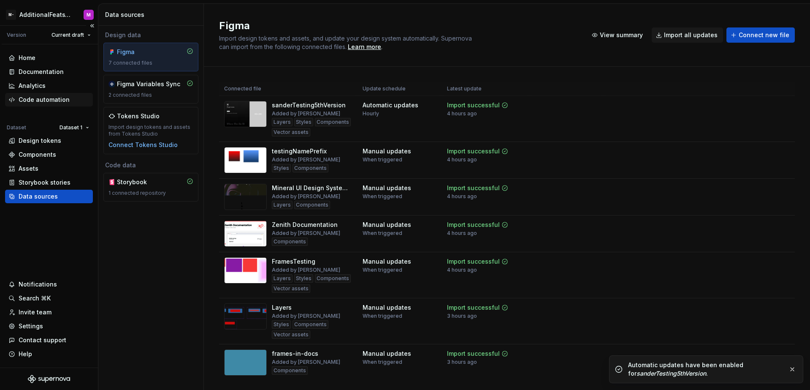
click at [63, 100] on div "Code automation" at bounding box center [44, 99] width 51 height 8
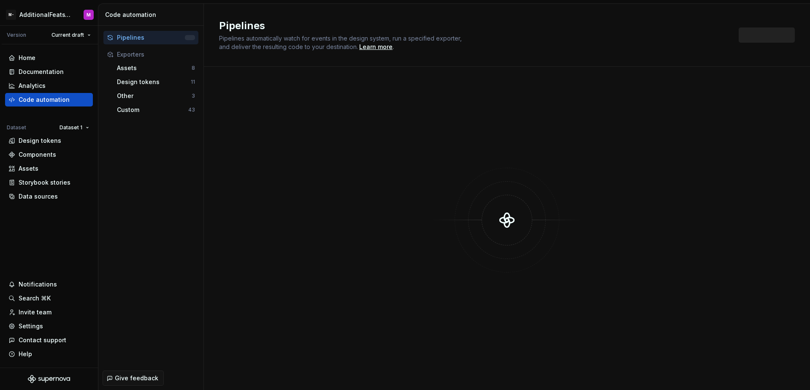
click at [542, 33] on div "Pipelines Pipelines automatically watch for events in the design system, run a …" at bounding box center [474, 35] width 510 height 32
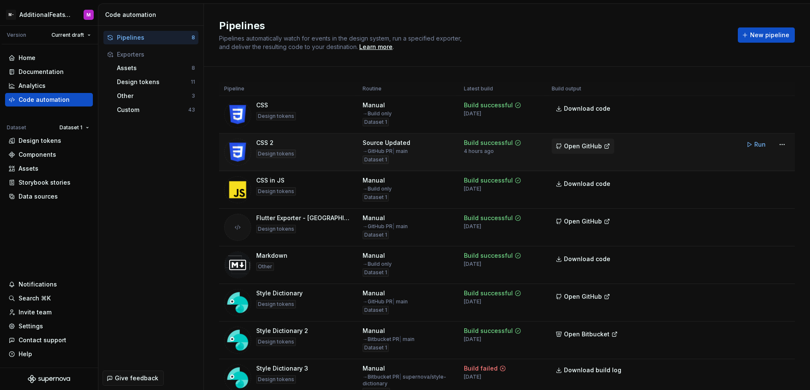
click at [577, 149] on span "Open GitHub" at bounding box center [583, 146] width 38 height 8
click at [581, 144] on span "Open GitHub" at bounding box center [583, 146] width 38 height 8
click at [575, 143] on span "Open GitHub" at bounding box center [583, 146] width 38 height 8
click at [45, 195] on div "Data sources" at bounding box center [38, 196] width 39 height 8
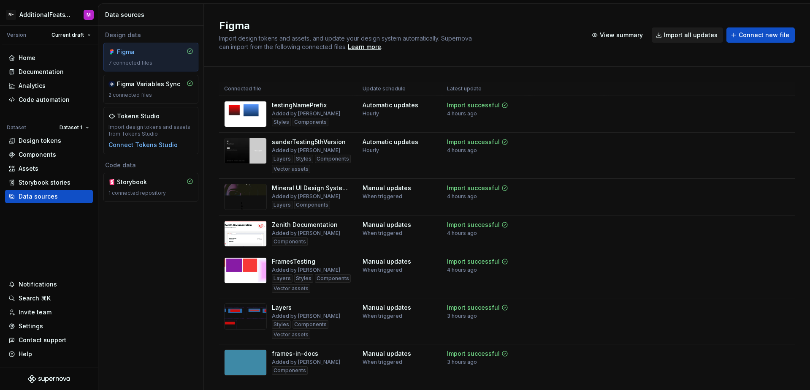
click at [679, 38] on span "Import all updates" at bounding box center [691, 35] width 54 height 8
click at [50, 101] on div "Code automation" at bounding box center [44, 99] width 51 height 8
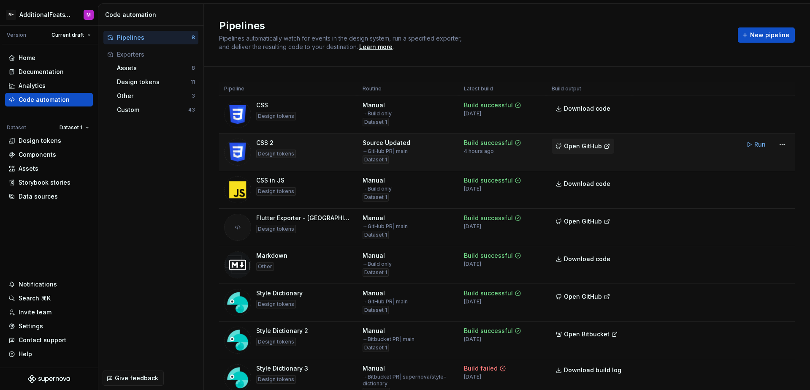
click at [593, 150] on button "Open GitHub" at bounding box center [583, 145] width 62 height 15
click at [52, 136] on div "Design tokens" at bounding box center [49, 141] width 88 height 14
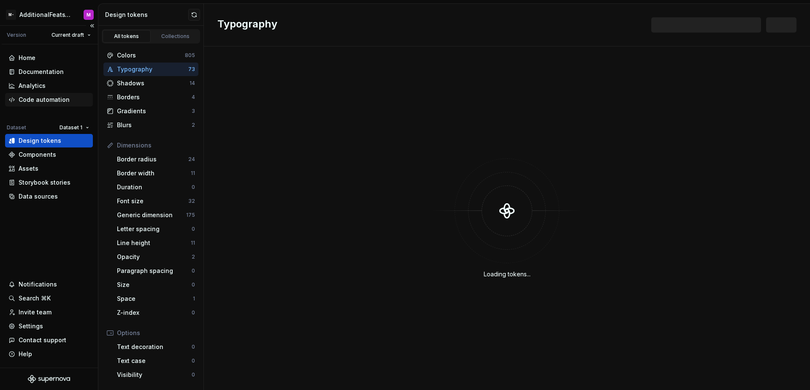
click at [55, 105] on div "Code automation" at bounding box center [49, 100] width 88 height 14
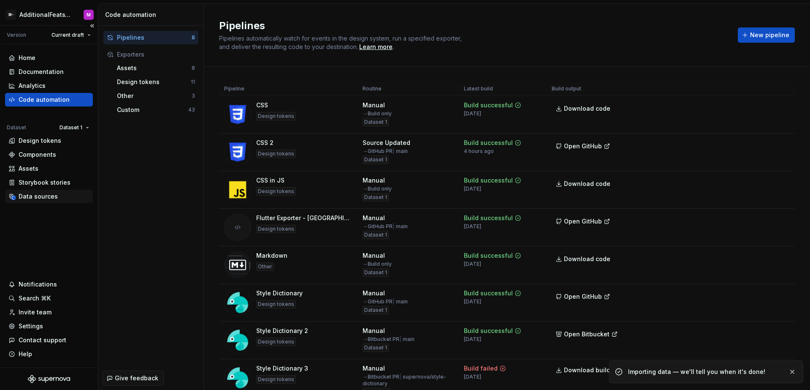
click at [53, 196] on div "Data sources" at bounding box center [38, 196] width 39 height 8
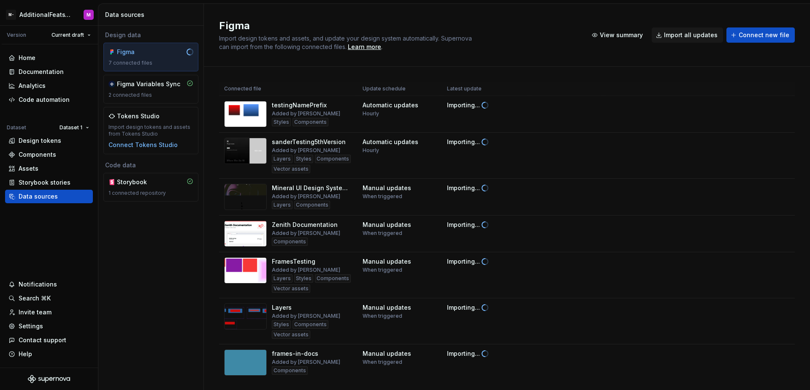
click at [499, 44] on div "Figma Import design tokens and assets, and update your design system automatica…" at bounding box center [398, 35] width 358 height 32
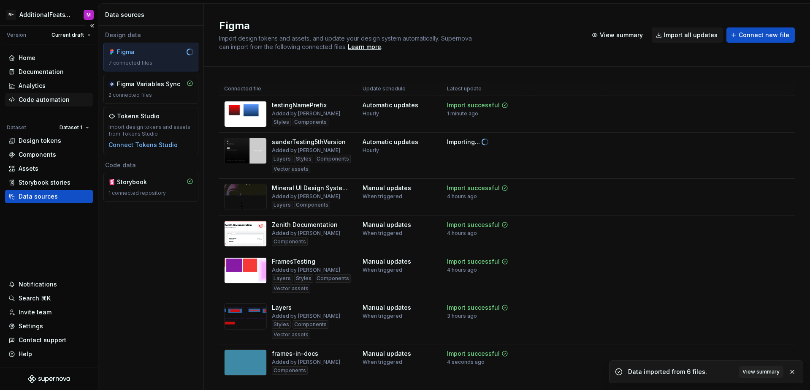
click at [60, 94] on div "Code automation" at bounding box center [49, 100] width 88 height 14
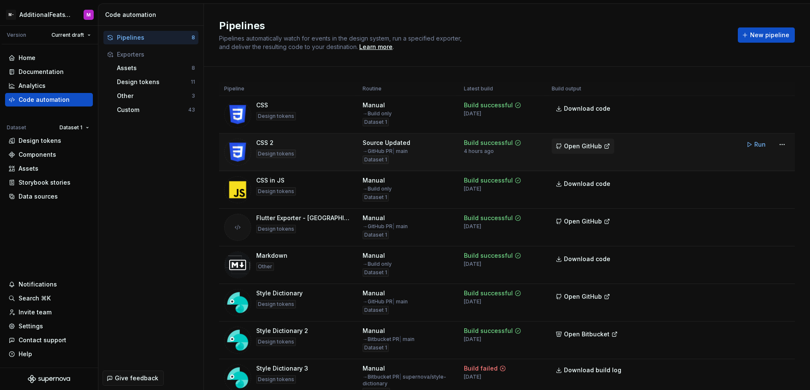
click at [586, 148] on span "Open GitHub" at bounding box center [583, 146] width 38 height 8
click at [30, 198] on div "Data sources" at bounding box center [38, 196] width 39 height 8
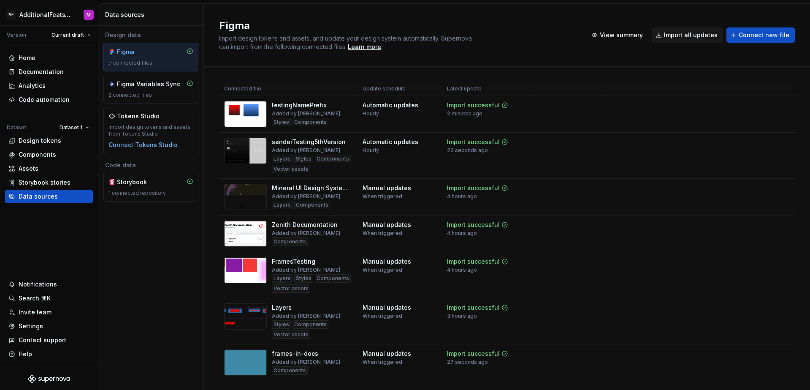
click at [532, 20] on h2 "Figma" at bounding box center [398, 26] width 358 height 14
click at [57, 101] on div "Code automation" at bounding box center [44, 99] width 51 height 8
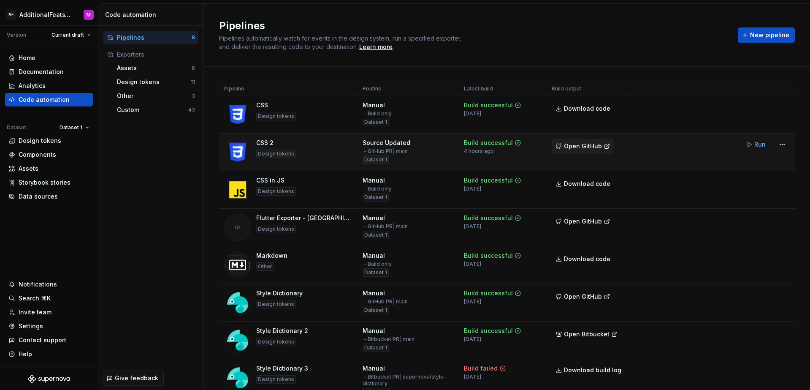
click at [581, 145] on span "Open GitHub" at bounding box center [583, 146] width 38 height 8
click at [510, 35] on div "Pipelines Pipelines automatically watch for events in the design system, run a …" at bounding box center [473, 35] width 509 height 32
click at [580, 152] on button "Open GitHub" at bounding box center [583, 145] width 62 height 15
click at [528, 40] on div "Pipelines Pipelines automatically watch for events in the design system, run a …" at bounding box center [473, 35] width 509 height 32
click at [498, 49] on div "Pipelines Pipelines automatically watch for events in the design system, run a …" at bounding box center [473, 35] width 509 height 32
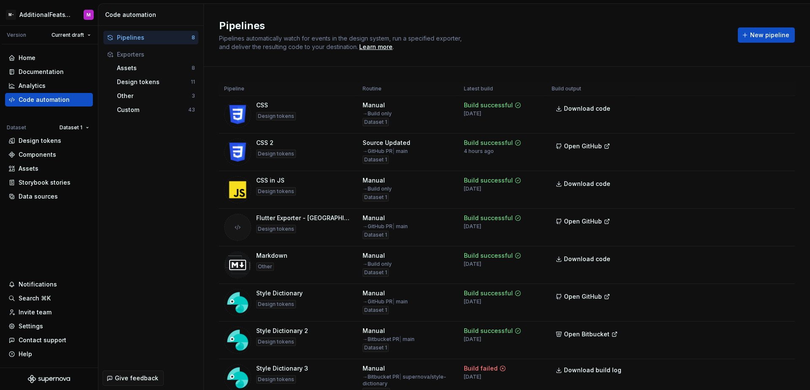
click at [498, 49] on div "Pipelines Pipelines automatically watch for events in the design system, run a …" at bounding box center [473, 35] width 509 height 32
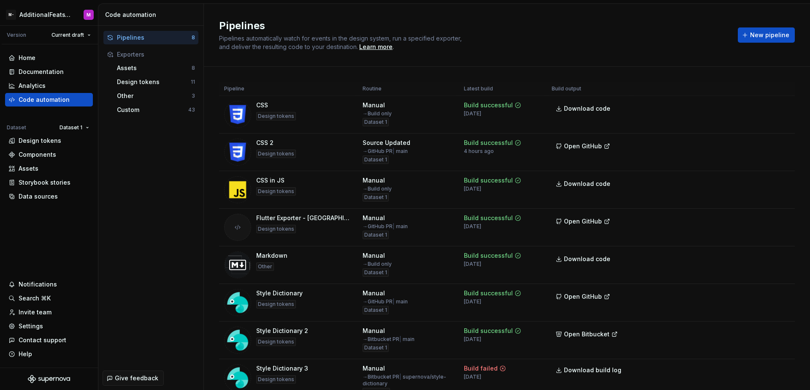
click at [496, 49] on div "Pipelines Pipelines automatically watch for events in the design system, run a …" at bounding box center [473, 35] width 509 height 32
click at [495, 49] on div "Pipelines Pipelines automatically watch for events in the design system, run a …" at bounding box center [473, 35] width 509 height 32
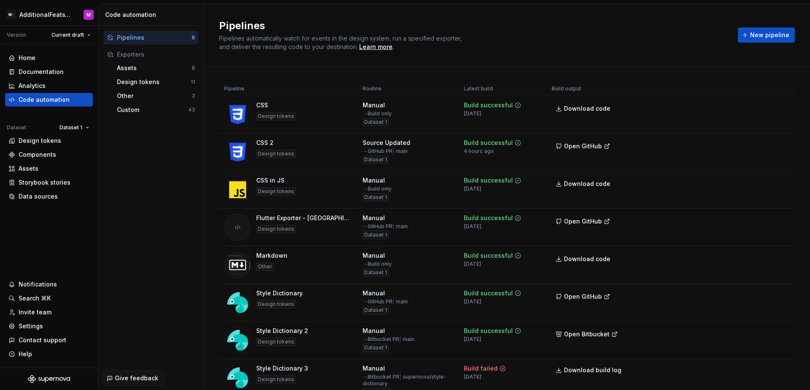
click at [495, 49] on div "Pipelines Pipelines automatically watch for events in the design system, run a …" at bounding box center [473, 35] width 509 height 32
click at [124, 170] on div "Pipelines 8 Exporters Assets 8 Design tokens 11 Other 3 Custom 43" at bounding box center [150, 196] width 105 height 340
click at [514, 50] on div "Pipelines Pipelines automatically watch for events in the design system, run a …" at bounding box center [473, 35] width 509 height 32
click at [518, 46] on div "Pipelines Pipelines automatically watch for events in the design system, run a …" at bounding box center [473, 35] width 509 height 32
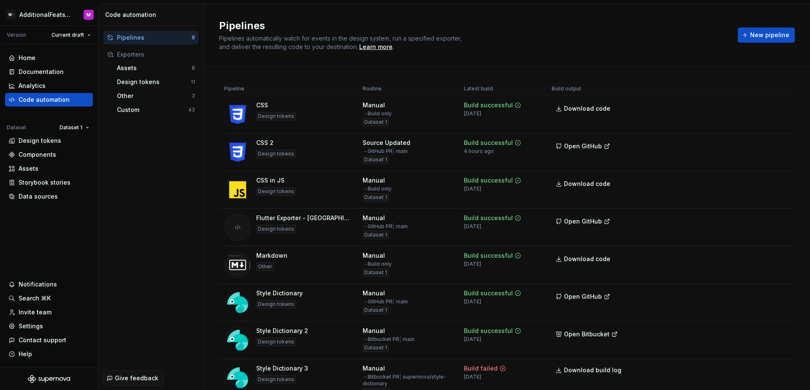
click at [545, 43] on div "Pipelines Pipelines automatically watch for events in the design system, run a …" at bounding box center [473, 35] width 509 height 32
click at [577, 147] on span "Open GitHub" at bounding box center [583, 146] width 38 height 8
click at [516, 45] on div "Pipelines Pipelines automatically watch for events in the design system, run a …" at bounding box center [473, 35] width 509 height 32
click at [579, 147] on span "Open GitHub" at bounding box center [583, 146] width 38 height 8
click at [535, 46] on div "Pipelines Pipelines automatically watch for events in the design system, run a …" at bounding box center [473, 35] width 509 height 32
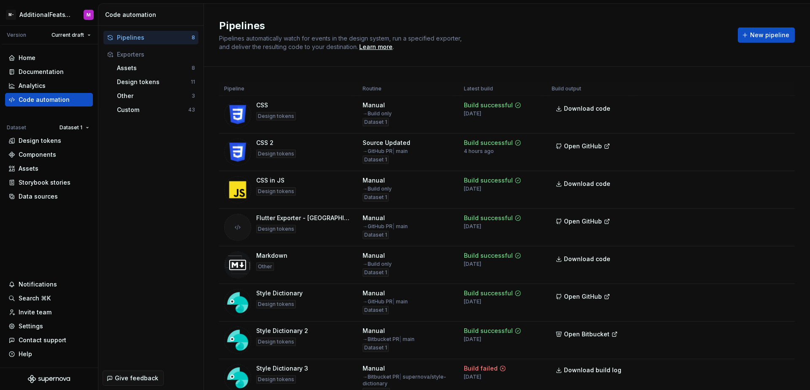
click at [535, 46] on div "Pipelines Pipelines automatically watch for events in the design system, run a …" at bounding box center [473, 35] width 509 height 32
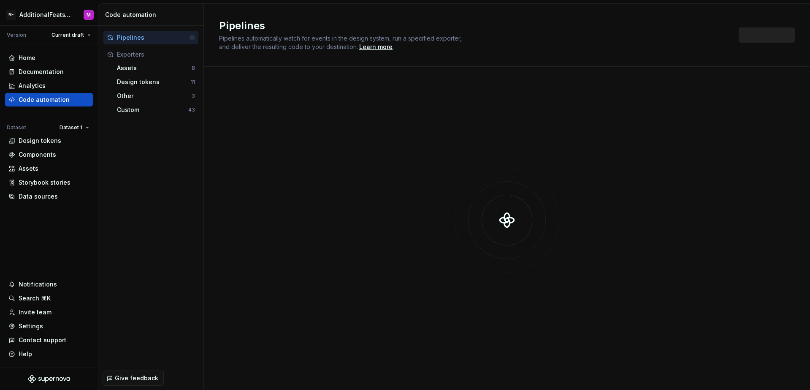
click at [543, 26] on h2 "Pipelines" at bounding box center [474, 26] width 510 height 14
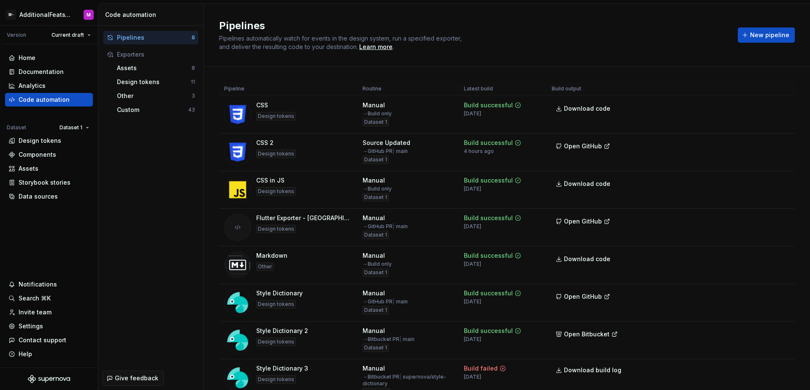
click at [543, 26] on h2 "Pipelines" at bounding box center [473, 26] width 509 height 14
click at [576, 147] on span "Open GitHub" at bounding box center [583, 146] width 38 height 8
click at [492, 37] on div "Pipelines Pipelines automatically watch for events in the design system, run a …" at bounding box center [473, 35] width 509 height 32
click at [506, 27] on h2 "Pipelines" at bounding box center [473, 26] width 509 height 14
click at [592, 147] on span "Open GitHub" at bounding box center [583, 146] width 38 height 8
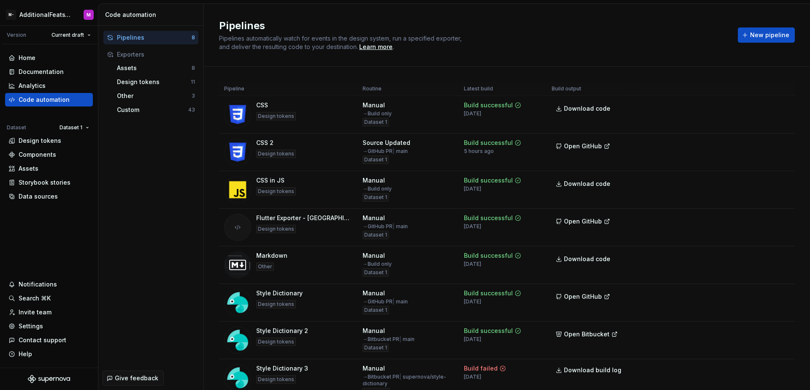
click at [290, 12] on div "Pipelines Pipelines automatically watch for events in the design system, run a …" at bounding box center [507, 35] width 606 height 63
click at [24, 195] on div "Data sources" at bounding box center [38, 196] width 39 height 8
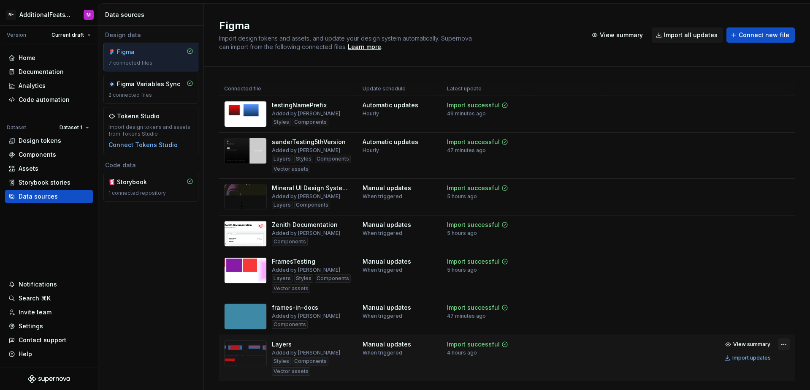
click at [775, 346] on html "M- AdditionalFeatsTest M Version Current draft Home Documentation Analytics Cod…" at bounding box center [405, 195] width 810 height 390
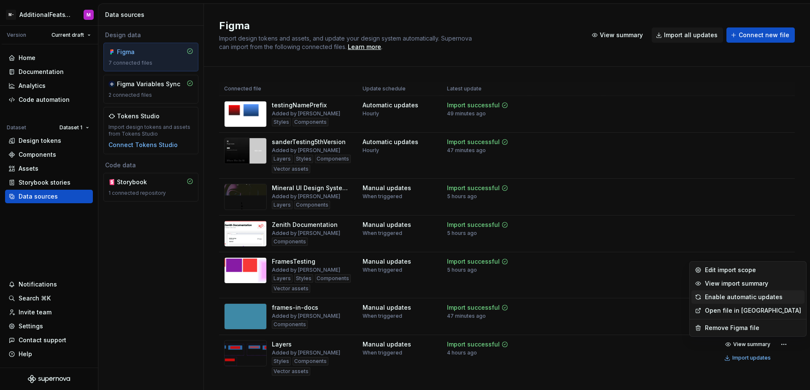
click at [735, 294] on div "Enable automatic updates" at bounding box center [753, 297] width 96 height 8
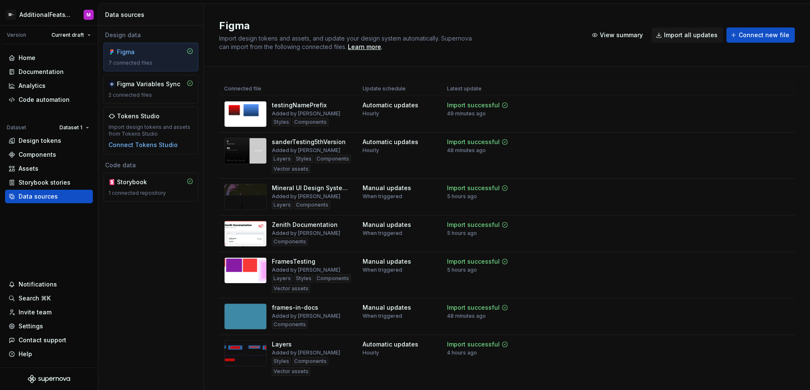
click at [497, 19] on h2 "Figma" at bounding box center [398, 26] width 358 height 14
click at [39, 102] on div "Code automation" at bounding box center [44, 99] width 51 height 8
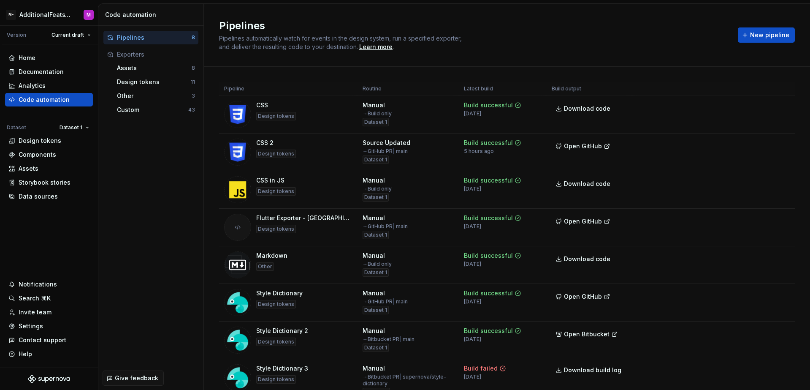
click at [509, 28] on h2 "Pipelines" at bounding box center [473, 26] width 509 height 14
click at [28, 194] on div "Data sources" at bounding box center [38, 196] width 39 height 8
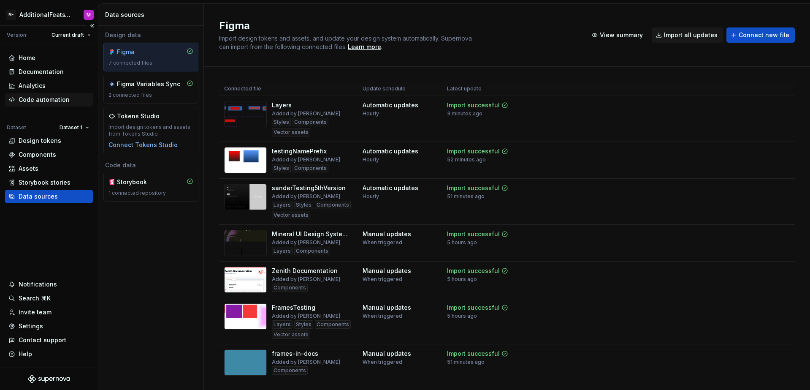
click at [52, 103] on div "Code automation" at bounding box center [44, 99] width 51 height 8
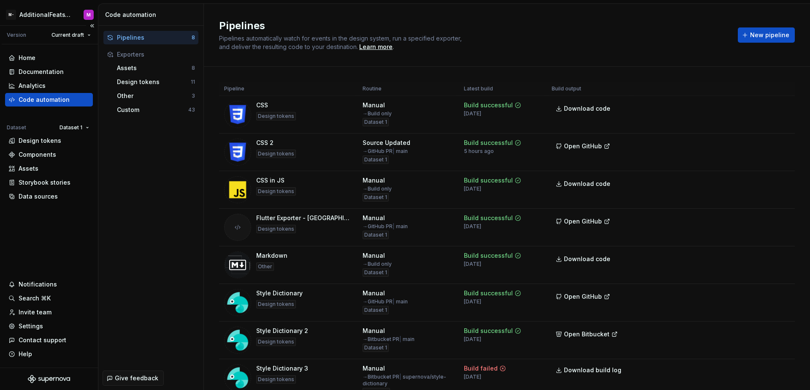
click at [73, 217] on div "Home Documentation Analytics Code automation Dataset Dataset 1 Design tokens Co…" at bounding box center [49, 205] width 98 height 323
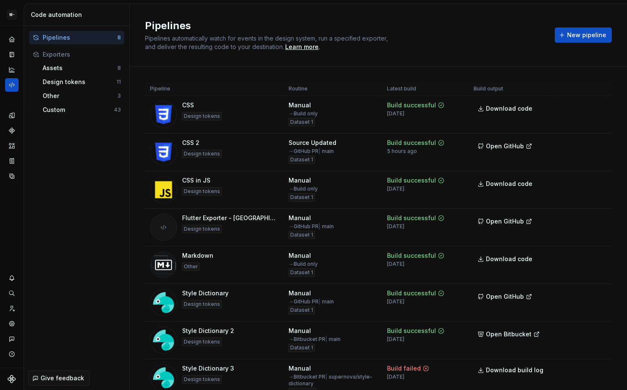
scroll to position [5, 0]
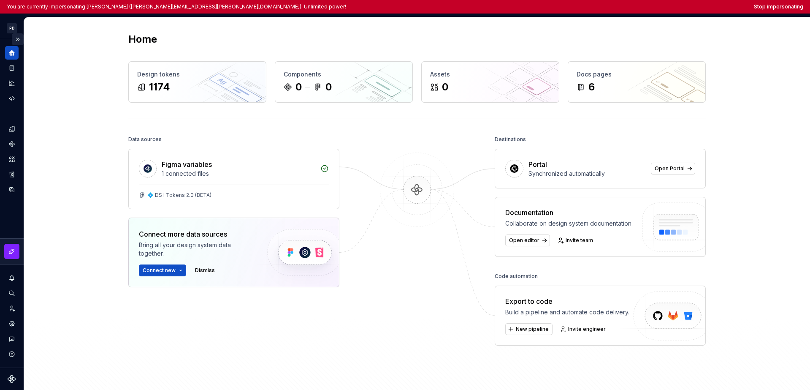
click at [22, 38] on button "Expand sidebar" at bounding box center [18, 39] width 12 height 12
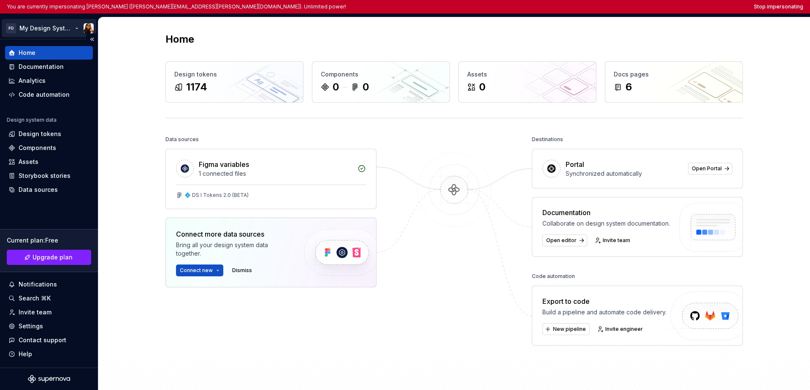
click at [24, 32] on html "You are currently impersonating Marta (marta.conde-dieguez@sosafe.de). Unlimite…" at bounding box center [405, 195] width 810 height 390
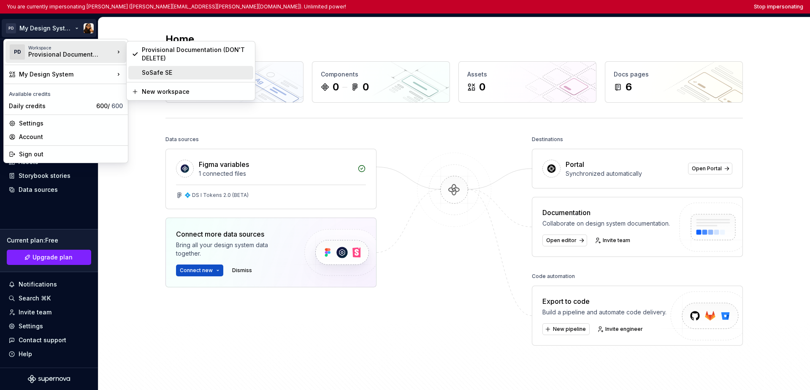
click at [166, 68] on div "SoSafe SE" at bounding box center [196, 72] width 108 height 8
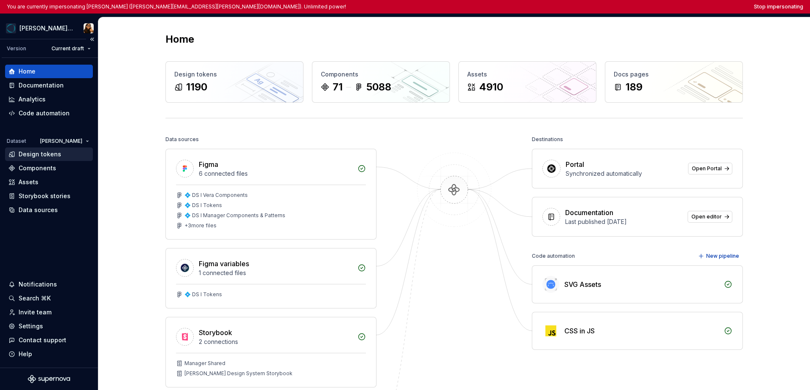
click at [38, 157] on div "Design tokens" at bounding box center [40, 154] width 43 height 8
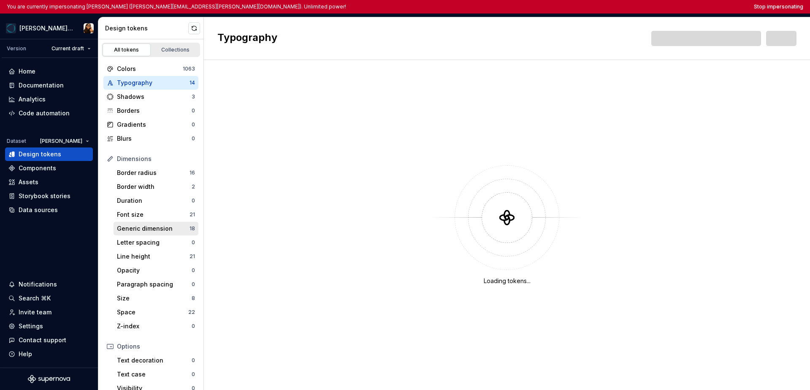
click at [151, 228] on div "Generic dimension" at bounding box center [153, 228] width 73 height 8
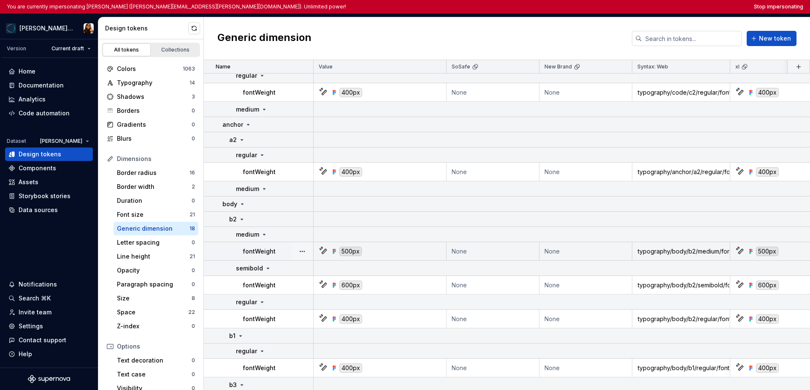
scroll to position [62, 0]
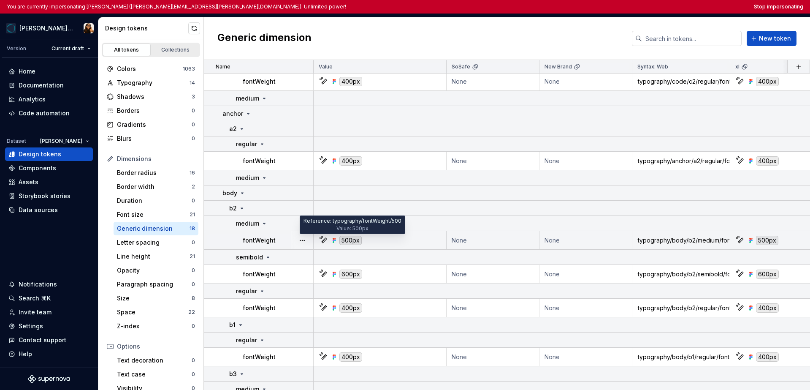
click at [345, 241] on div "500px" at bounding box center [350, 240] width 22 height 9
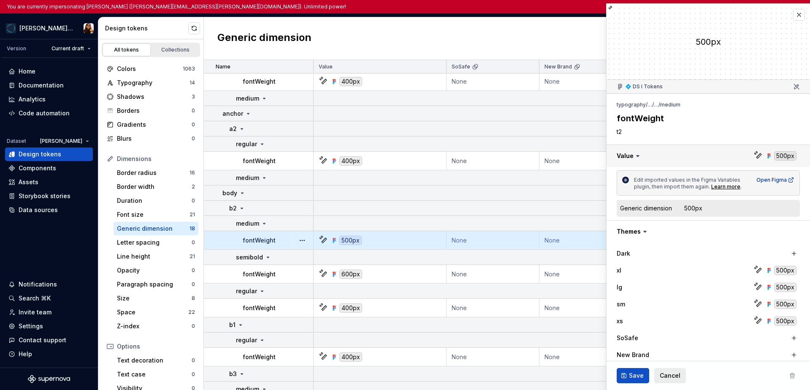
click at [626, 155] on button "button" at bounding box center [709, 156] width 204 height 22
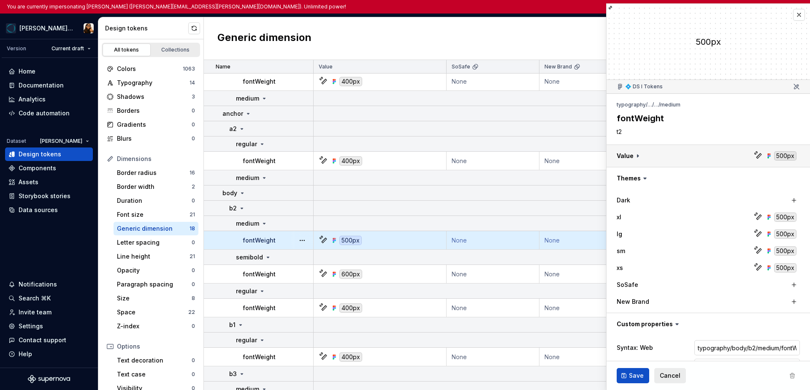
click at [626, 155] on button "button" at bounding box center [709, 156] width 204 height 22
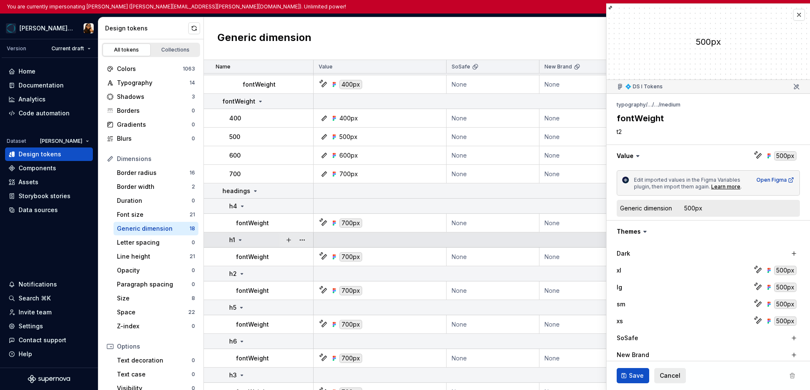
scroll to position [372, 0]
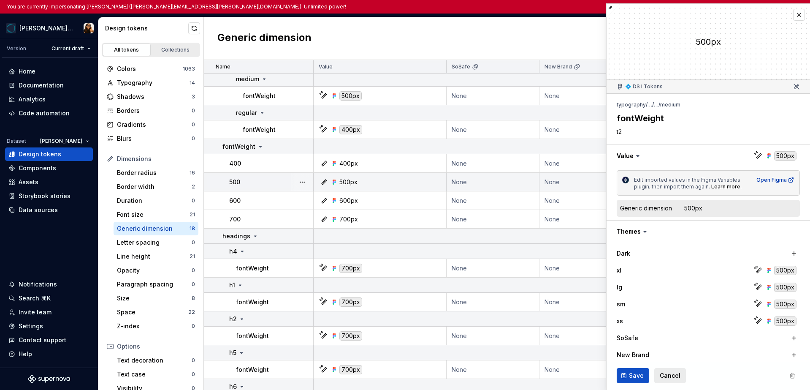
click at [256, 182] on div "500" at bounding box center [271, 182] width 84 height 8
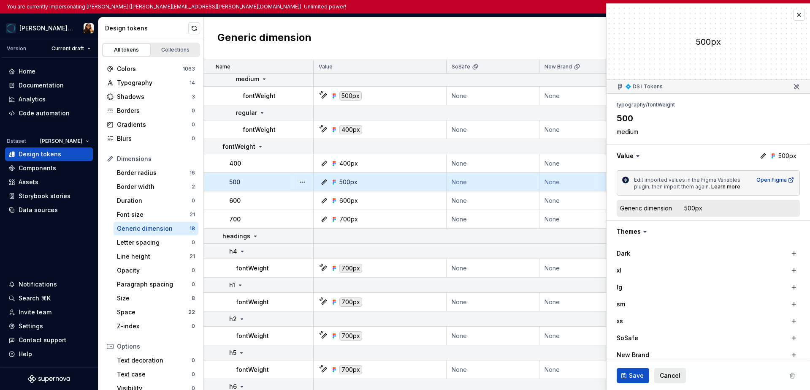
scroll to position [372, 0]
type textarea "*"
click at [626, 13] on button "button" at bounding box center [799, 15] width 12 height 12
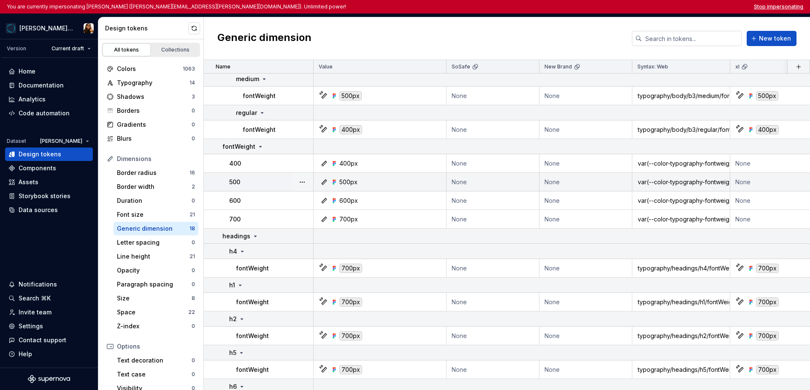
click at [626, 9] on button "Stop impersonating" at bounding box center [778, 6] width 49 height 7
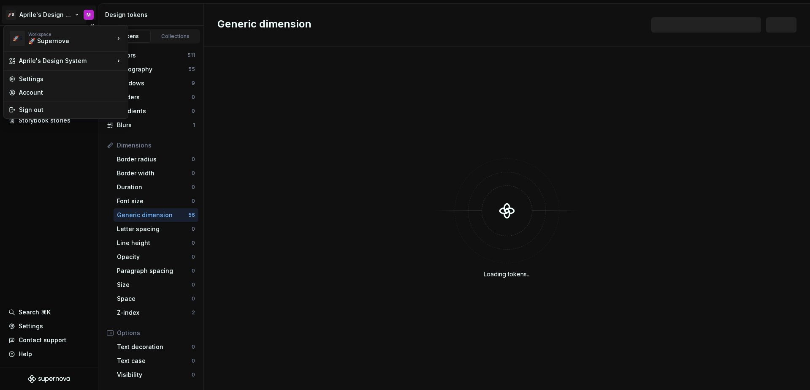
click at [38, 17] on html "🚀S Aprile's Design System M Documentation Design system data Design tokens Comp…" at bounding box center [405, 195] width 810 height 390
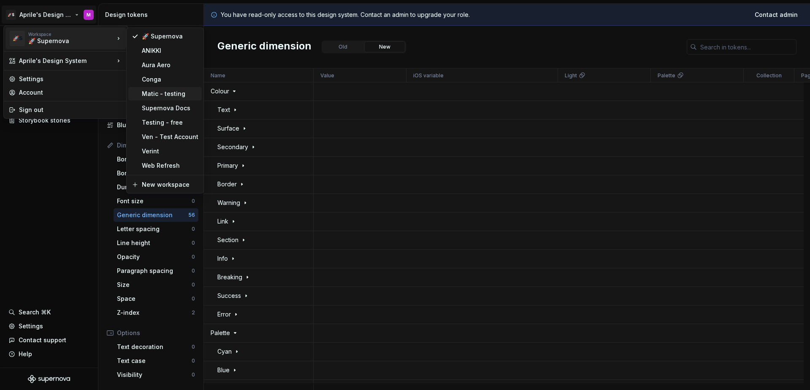
click at [163, 98] on div "Matic - testing" at bounding box center [164, 94] width 73 height 14
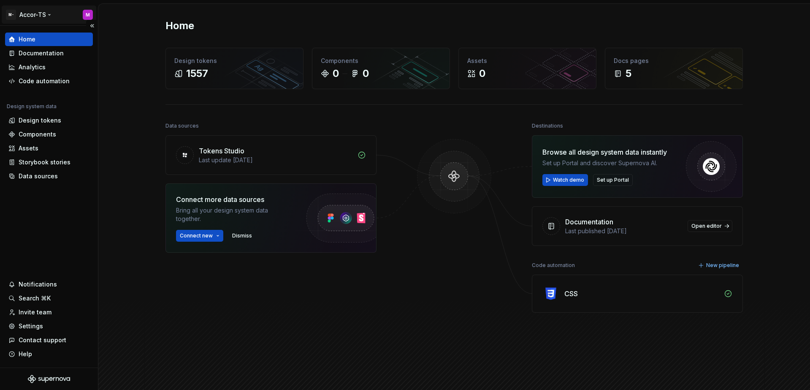
click at [46, 21] on html "M- Accor-TS M Home Documentation Analytics Code automation Design system data D…" at bounding box center [405, 195] width 810 height 390
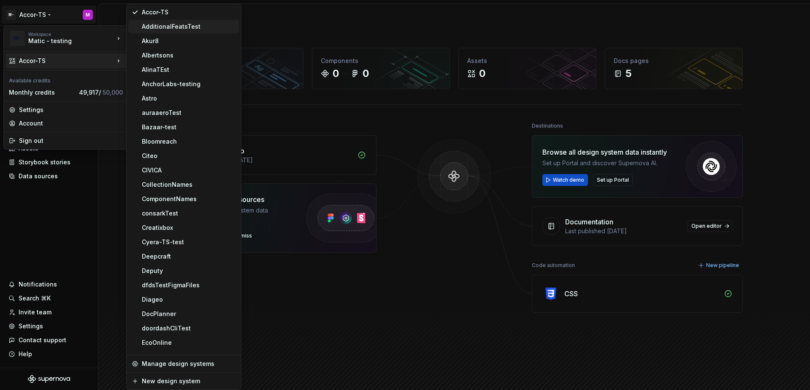
click at [168, 30] on div "AdditionalFeatsTest" at bounding box center [189, 26] width 94 height 8
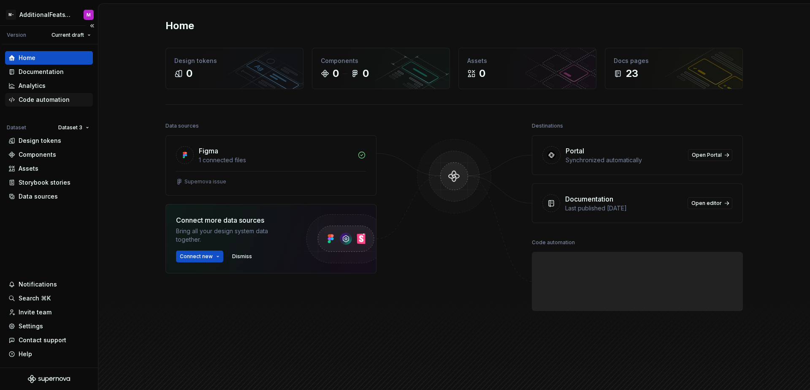
click at [45, 98] on div "Code automation" at bounding box center [44, 99] width 51 height 8
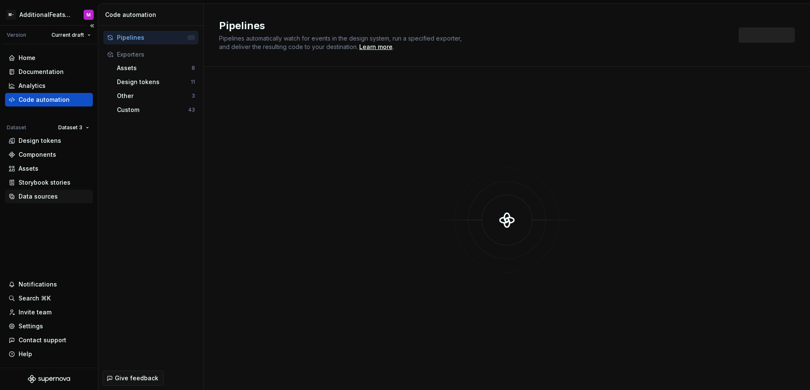
click at [47, 196] on div "Data sources" at bounding box center [38, 196] width 39 height 8
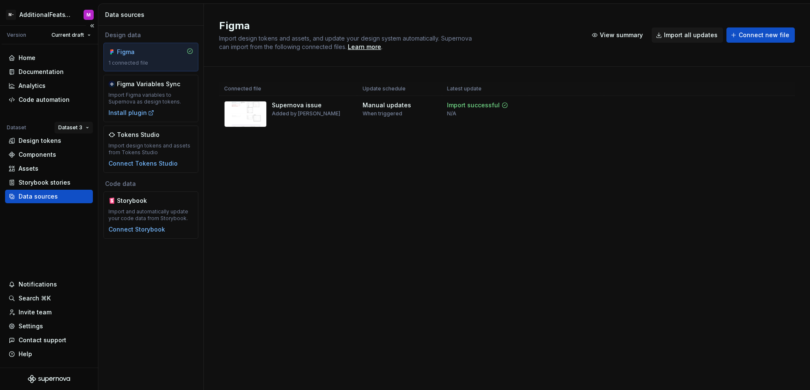
click at [72, 128] on html "M- AdditionalFeatsTest M Version Current draft Home Documentation Analytics Cod…" at bounding box center [405, 195] width 810 height 390
click at [77, 144] on div "Dataset 1" at bounding box center [98, 144] width 55 height 8
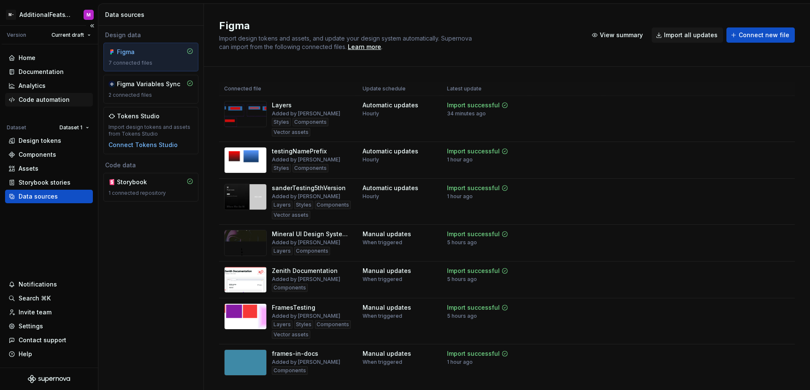
click at [52, 101] on div "Code automation" at bounding box center [44, 99] width 51 height 8
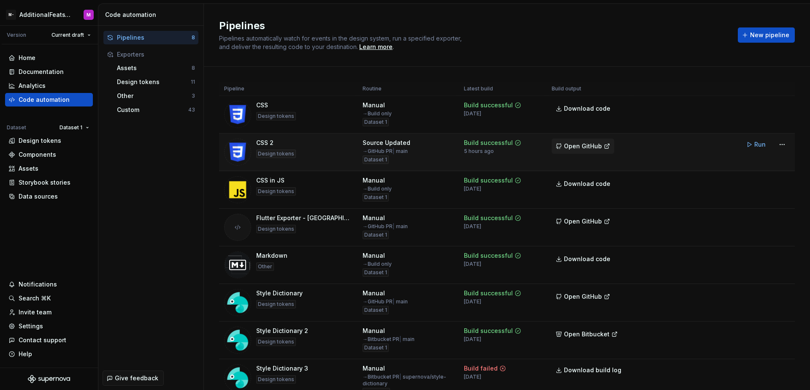
click at [582, 150] on span "Open GitHub" at bounding box center [583, 146] width 38 height 8
click at [116, 212] on div "Pipelines 8 Exporters Assets 8 Design tokens 11 Other 3 Custom 43" at bounding box center [150, 196] width 105 height 340
click at [471, 17] on div "Pipelines Pipelines automatically watch for events in the design system, run a …" at bounding box center [507, 35] width 606 height 63
click at [473, 23] on h2 "Pipelines" at bounding box center [473, 26] width 509 height 14
click at [527, 60] on div "Pipelines Pipelines automatically watch for events in the design system, run a …" at bounding box center [507, 35] width 606 height 63
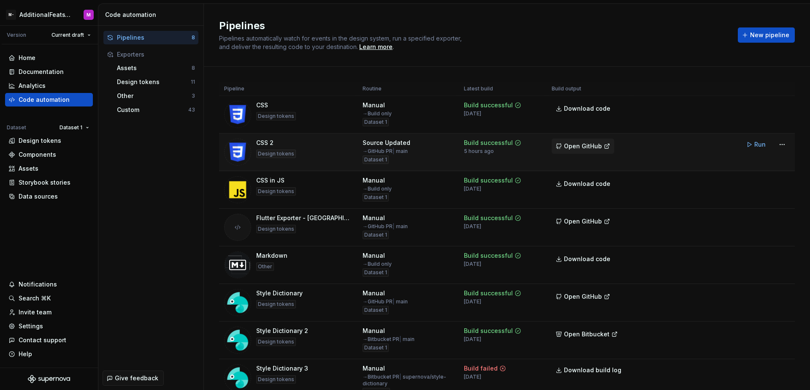
click at [578, 144] on span "Open GitHub" at bounding box center [583, 146] width 38 height 8
click at [498, 46] on div "Pipelines Pipelines automatically watch for events in the design system, run a …" at bounding box center [473, 35] width 509 height 32
click at [41, 193] on div "Data sources" at bounding box center [38, 196] width 39 height 8
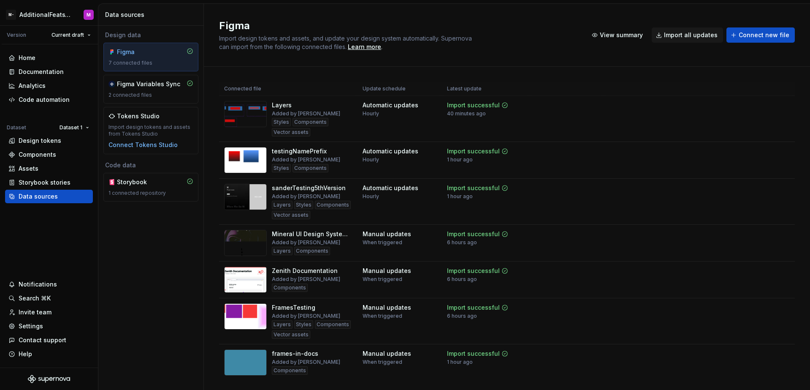
click at [524, 37] on div "Figma Import design tokens and assets, and update your design system automatica…" at bounding box center [398, 35] width 358 height 32
click at [469, 160] on div "1 hour ago" at bounding box center [460, 159] width 26 height 7
click at [482, 159] on div "Import successful 1 hour ago" at bounding box center [477, 155] width 61 height 16
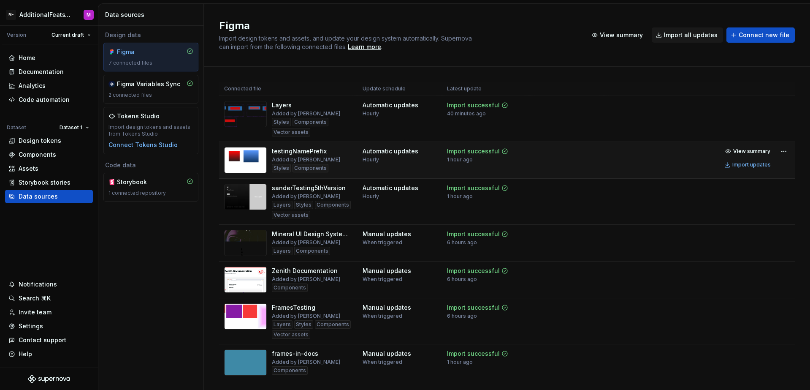
click at [482, 159] on div "Import successful 1 hour ago" at bounding box center [477, 155] width 61 height 16
click at [734, 166] on div "Import updates" at bounding box center [752, 164] width 38 height 7
click at [733, 206] on button "Import updates" at bounding box center [748, 201] width 53 height 12
click at [54, 106] on div "Code automation" at bounding box center [49, 100] width 88 height 14
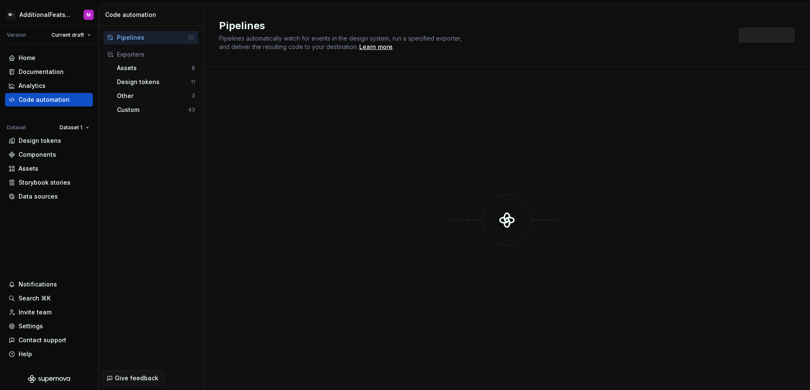
click at [503, 39] on div "Pipelines Pipelines automatically watch for events in the design system, run a …" at bounding box center [474, 35] width 510 height 32
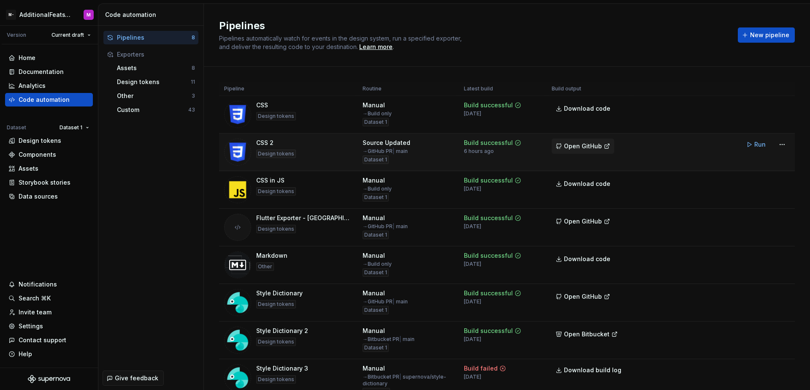
click at [575, 144] on span "Open GitHub" at bounding box center [583, 146] width 38 height 8
